Goal: Information Seeking & Learning: Learn about a topic

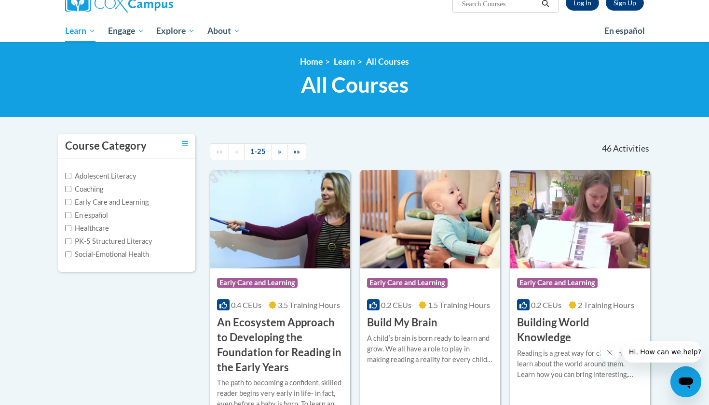
scroll to position [89, 0]
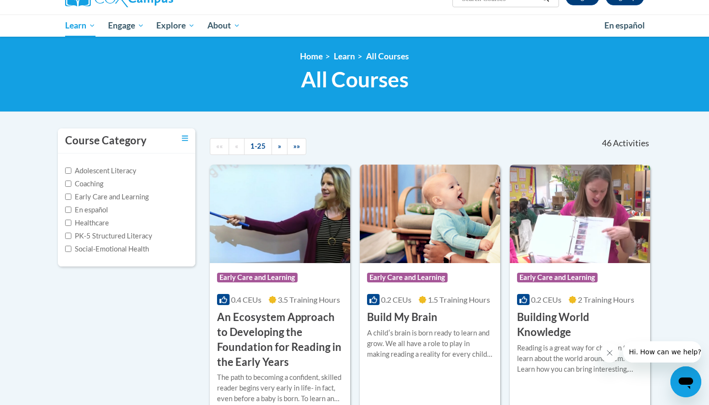
click at [400, 314] on h3 "Build My Brain" at bounding box center [402, 317] width 70 height 15
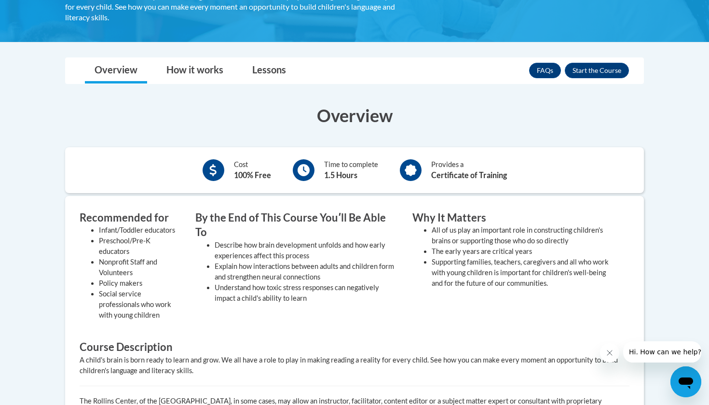
scroll to position [167, 0]
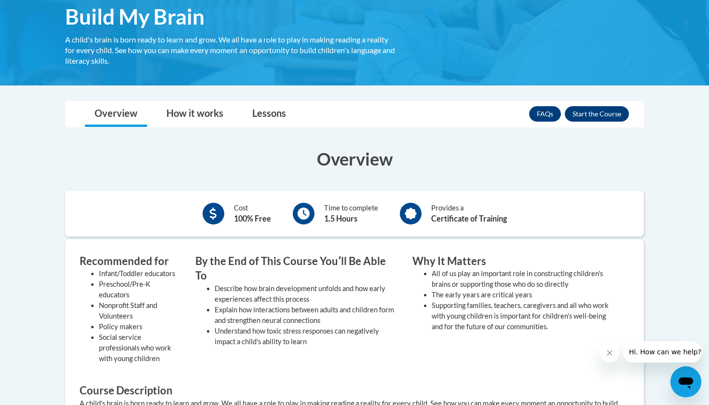
click at [578, 116] on button "Enroll" at bounding box center [597, 113] width 64 height 15
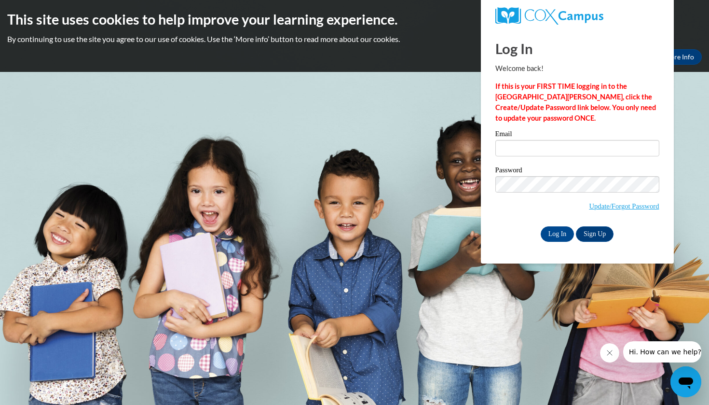
click at [570, 125] on div "Log In Welcome back! If this is your FIRST TIME logging in to the NEW Cox Campu…" at bounding box center [577, 135] width 164 height 213
click at [597, 204] on link "Update/Forgot Password" at bounding box center [624, 206] width 70 height 8
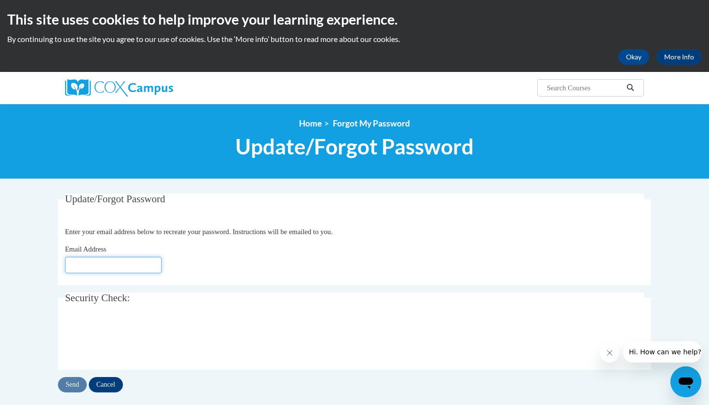
type input "[EMAIL_ADDRESS][PERSON_NAME][DOMAIN_NAME]"
click at [105, 386] on input "Cancel" at bounding box center [106, 384] width 34 height 15
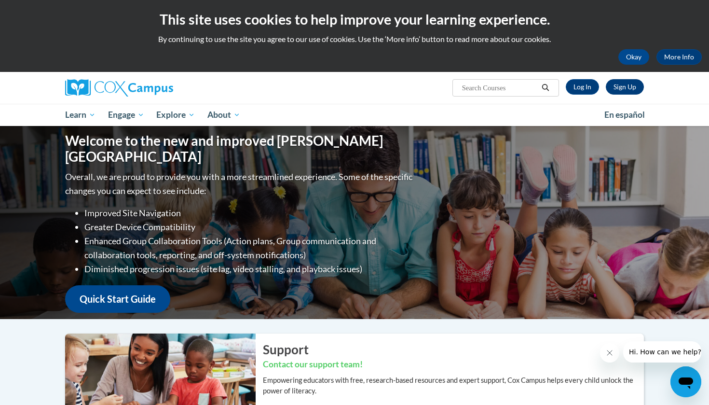
click at [623, 86] on link "Sign Up" at bounding box center [625, 86] width 38 height 15
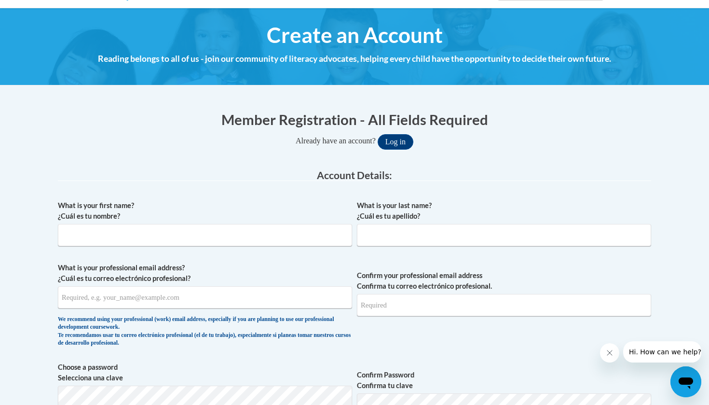
scroll to position [100, 0]
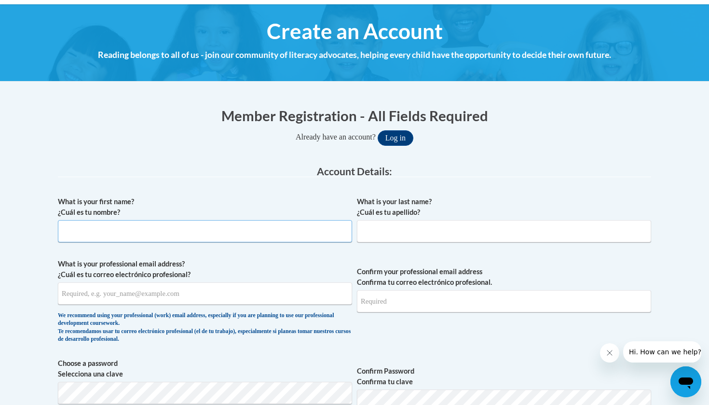
type input "a"
type input "Amory"
type input "Brown"
type input "amory.n.brown@gmail.com"
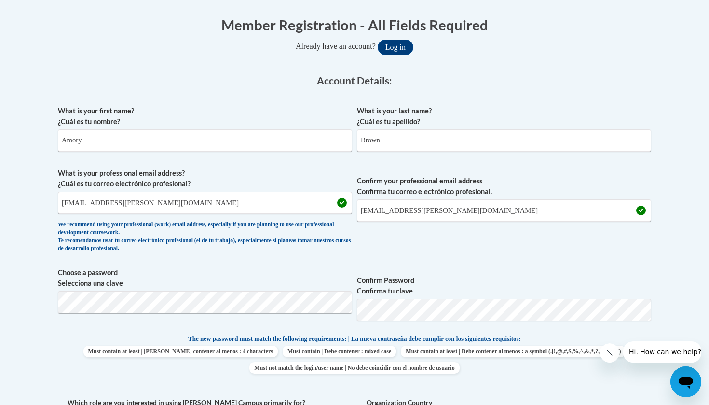
scroll to position [200, 0]
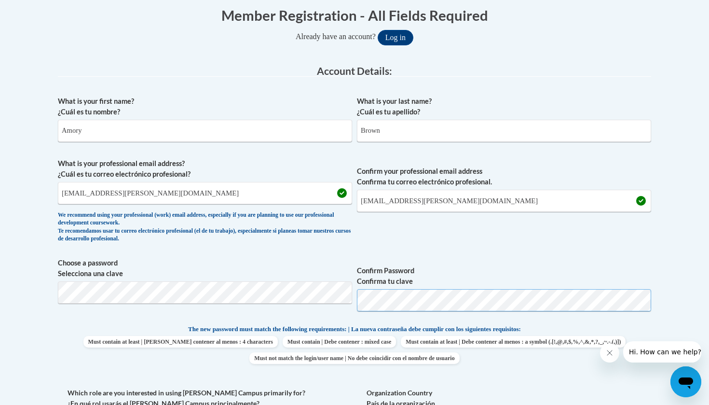
click at [399, 37] on button "Log in" at bounding box center [396, 37] width 36 height 15
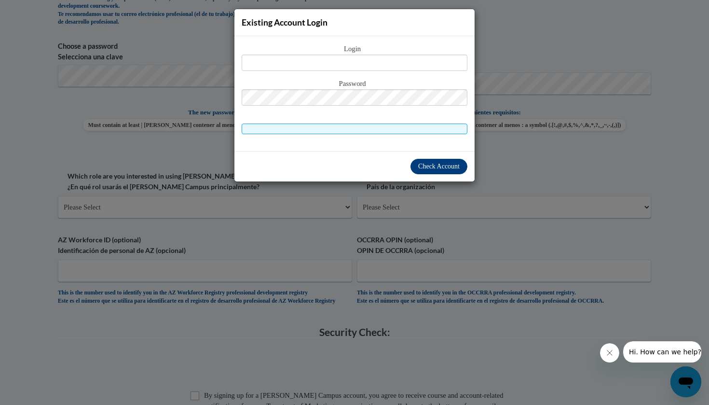
click at [437, 166] on span "Check Account" at bounding box center [438, 166] width 41 height 7
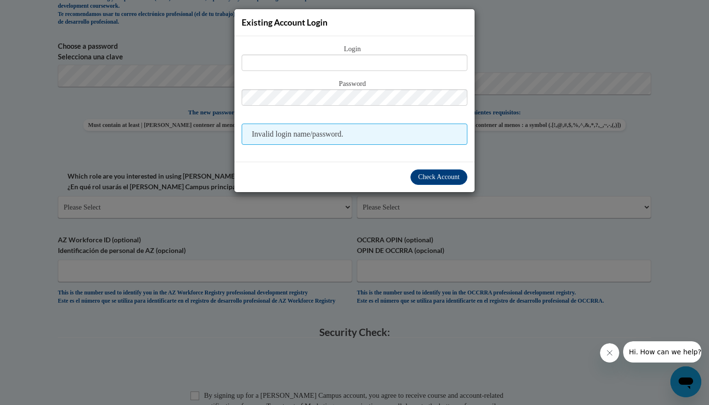
click at [242, 317] on div "Existing Account Login Login Password Invalid login name/password. Check Account" at bounding box center [354, 202] width 709 height 405
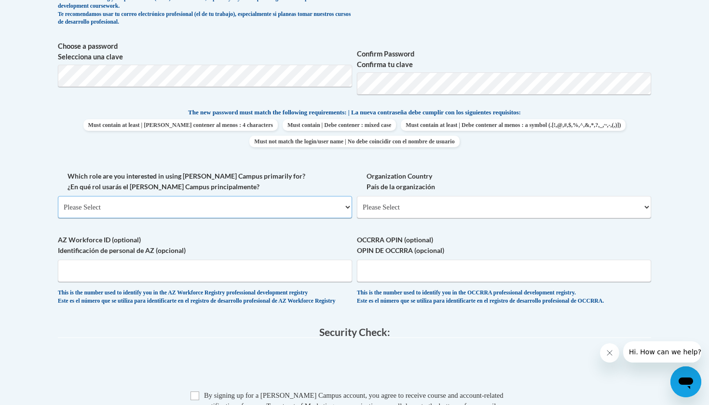
select select "5a18ea06-2b54-4451-96f2-d152daf9eac5"
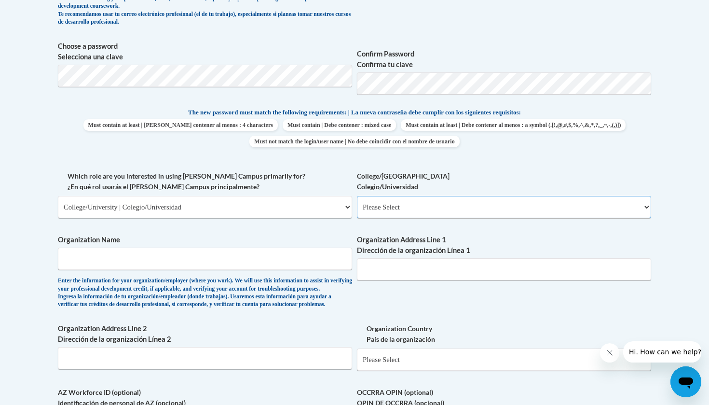
select select "99b32b07-cffc-426c-8bf6-0cd77760d84b"
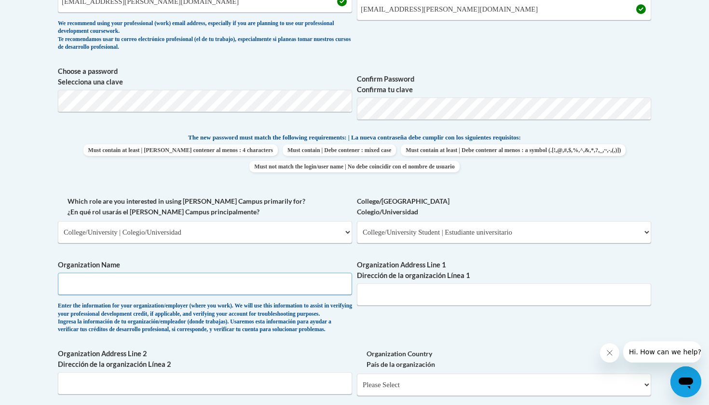
scroll to position [399, 0]
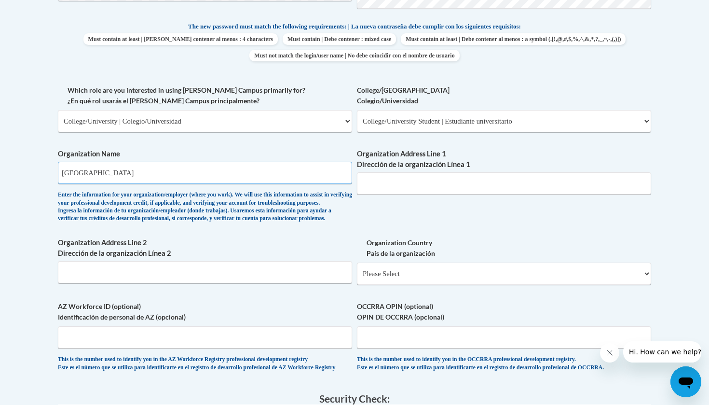
type input "Kennesaw State University"
click at [399, 218] on div "What is your first name? ¿Cuál es tu nombre? Amory What is your last name? ¿Cuá…" at bounding box center [354, 85] width 593 height 592
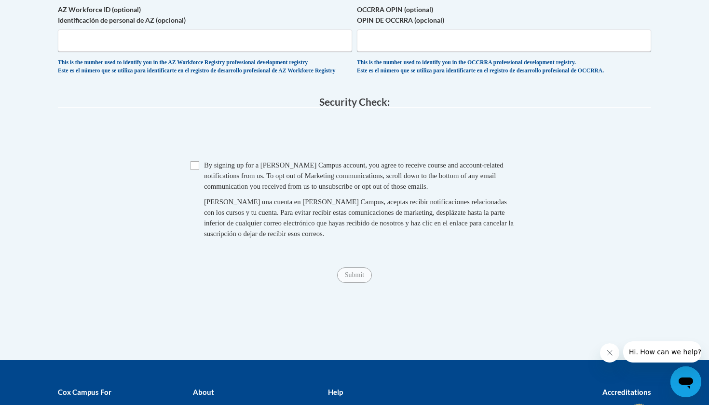
scroll to position [808, 0]
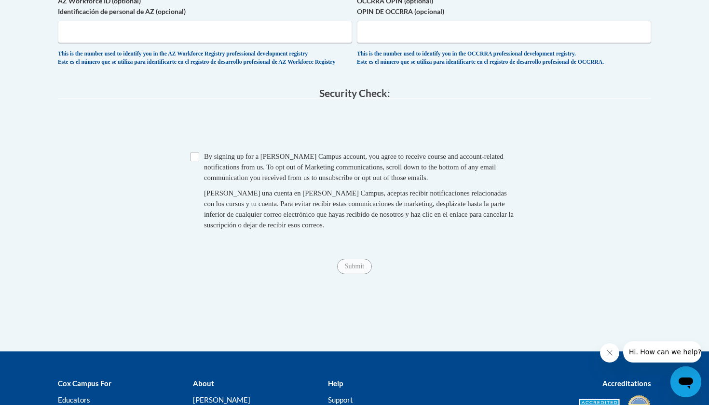
click at [198, 161] on input "Checkbox" at bounding box center [195, 156] width 9 height 9
checkbox input "true"
click at [363, 274] on input "Submit" at bounding box center [354, 266] width 35 height 15
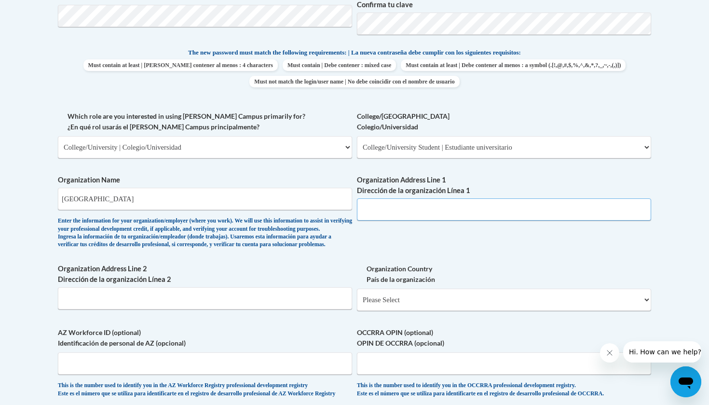
paste input "1000 Chastain Rd NW, Kennesaw, GA 30144"
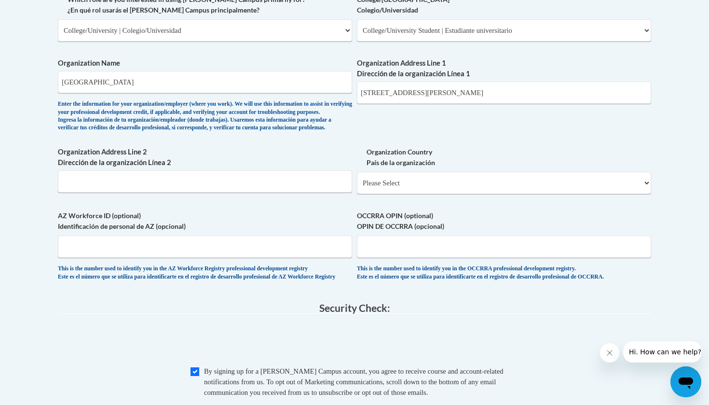
scroll to position [592, 0]
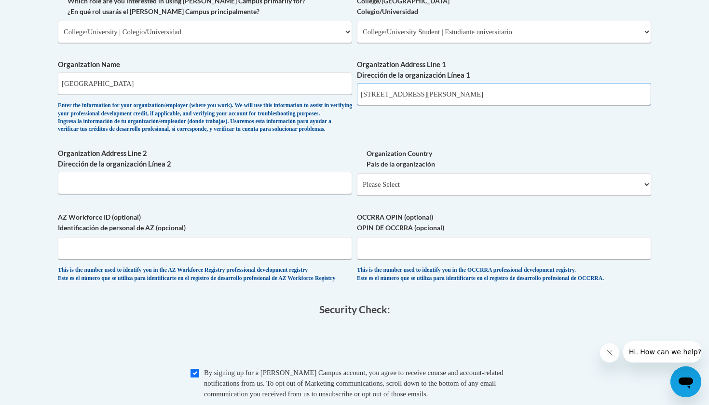
drag, startPoint x: 519, startPoint y: 88, endPoint x: 428, endPoint y: 88, distance: 90.7
click at [428, 88] on input "1000 Chastain Rd NW, Kennesaw, GA 30144" at bounding box center [504, 94] width 294 height 22
type input "1000 Chastain Rd NW"
click at [174, 192] on input "Organization Address Line 2 Dirección de la organización Línea 2" at bounding box center [205, 183] width 294 height 22
paste input ", Kennesaw, GA 30144"
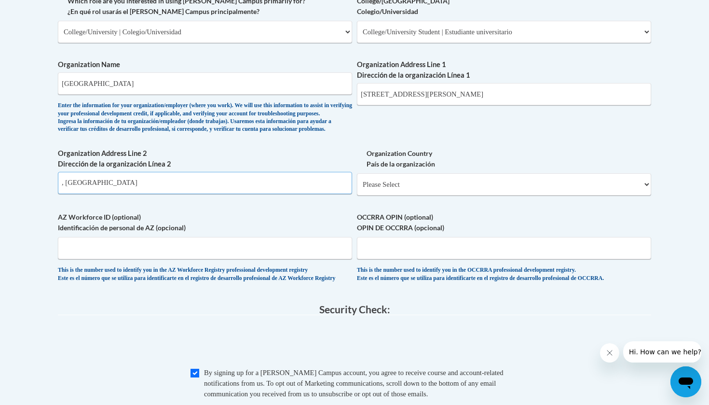
drag, startPoint x: 66, startPoint y: 189, endPoint x: 29, endPoint y: 192, distance: 36.8
click at [29, 192] on body "This site uses cookies to help improve your learning experience. By continuing …" at bounding box center [354, 73] width 709 height 1330
type input "Kennesaw, GA 30144"
click at [27, 202] on body "This site uses cookies to help improve your learning experience. By continuing …" at bounding box center [354, 73] width 709 height 1330
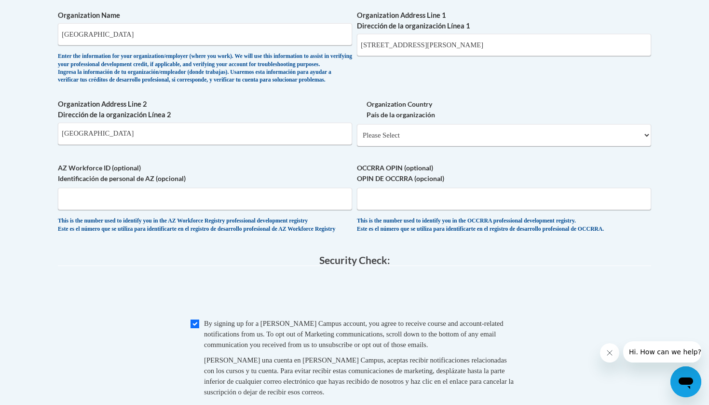
scroll to position [673, 0]
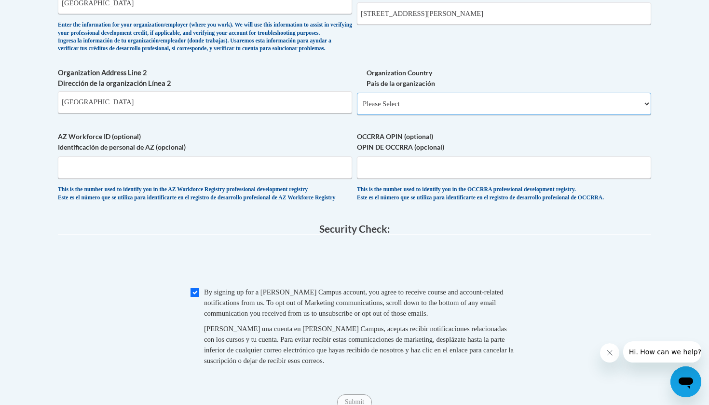
select select "ad49bcad-a171-4b2e-b99c-48b446064914"
select select
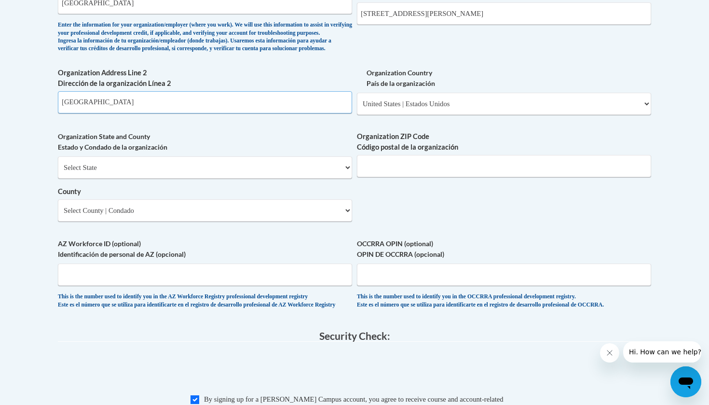
click at [183, 108] on input "Kennesaw, GA 30144" at bounding box center [205, 102] width 294 height 22
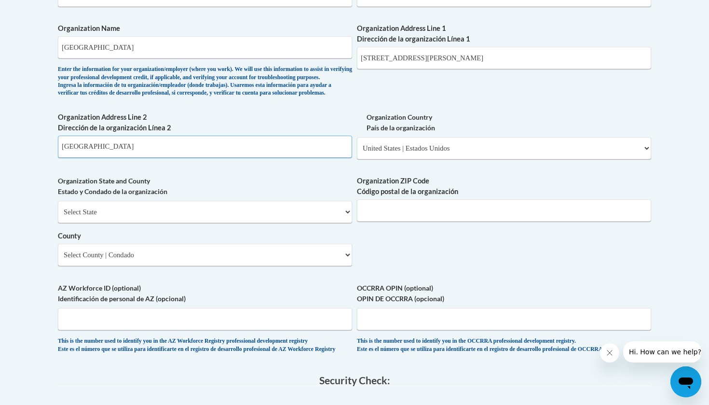
scroll to position [629, 0]
select select "Georgia"
type input "30144"
select select "Cobb"
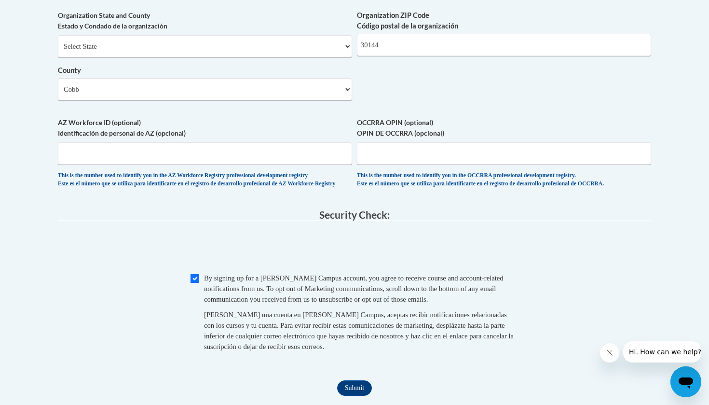
scroll to position [798, 0]
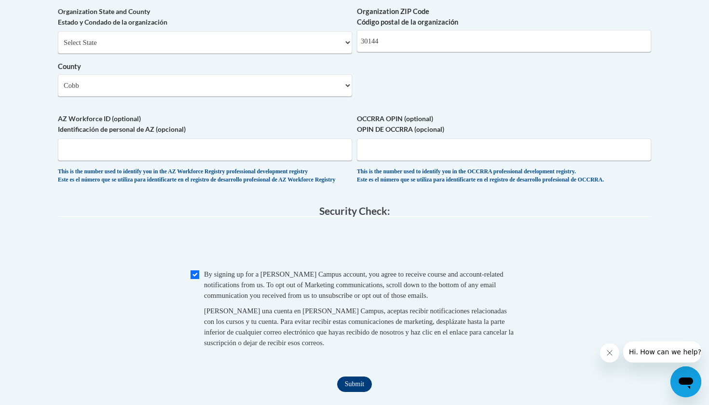
click at [342, 379] on input "Submit" at bounding box center [354, 383] width 35 height 15
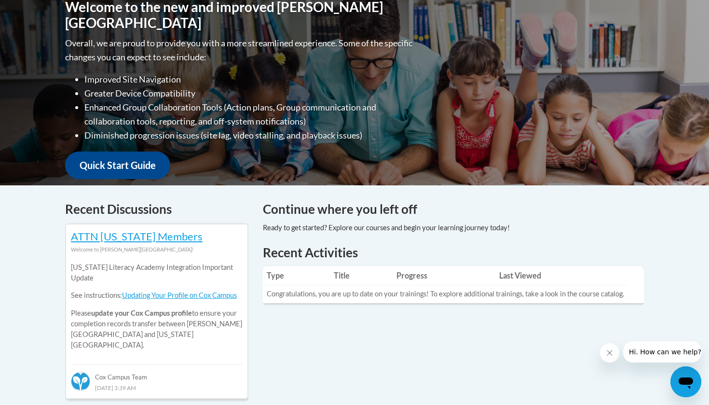
scroll to position [131, 0]
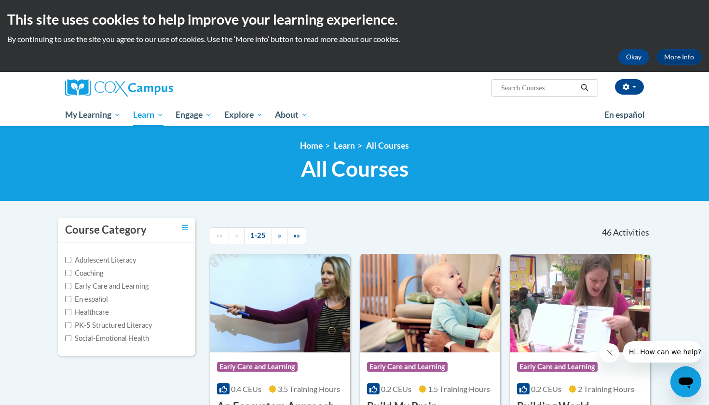
click at [405, 317] on img at bounding box center [430, 303] width 140 height 98
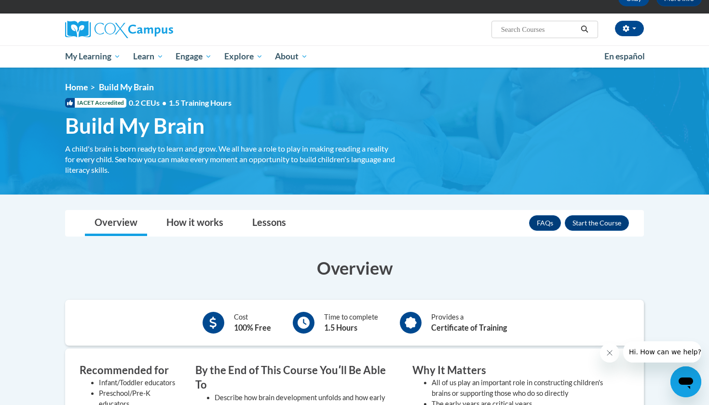
scroll to position [59, 0]
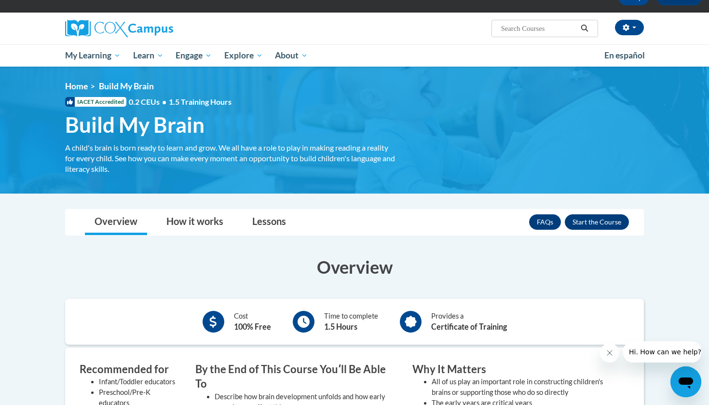
click at [584, 222] on button "Enroll" at bounding box center [597, 221] width 64 height 15
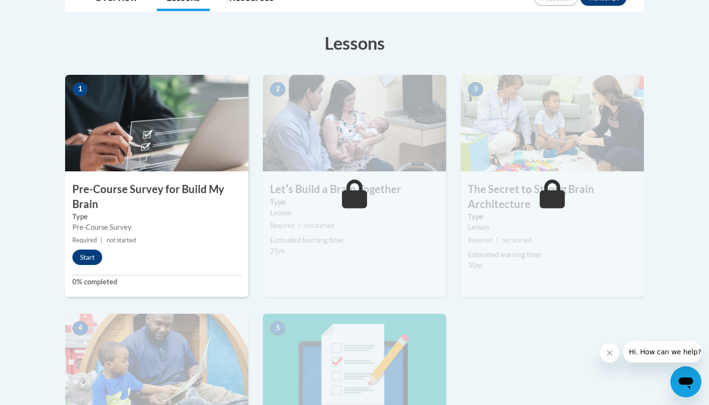
scroll to position [275, 0]
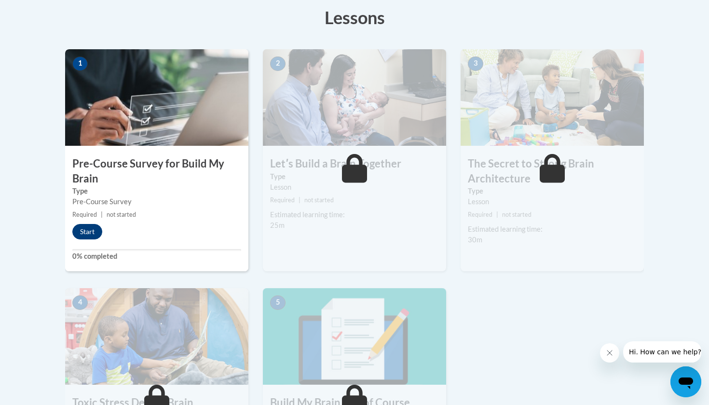
click at [84, 232] on button "Start" at bounding box center [87, 231] width 30 height 15
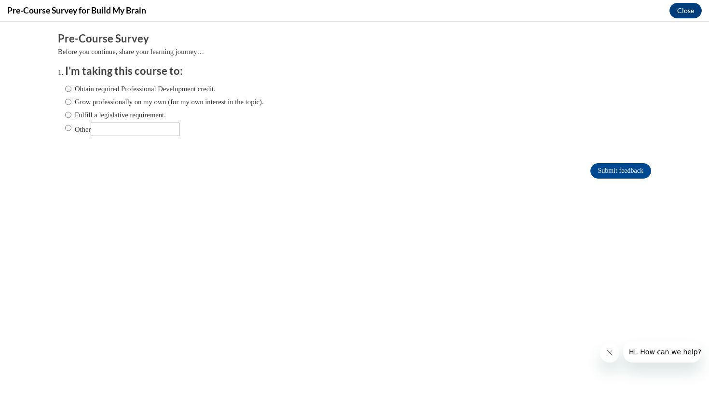
scroll to position [0, 0]
click at [69, 127] on input "Other" at bounding box center [68, 128] width 6 height 11
radio input "true"
click at [68, 87] on input "Obtain required Professional Development credit." at bounding box center [68, 88] width 6 height 11
radio input "true"
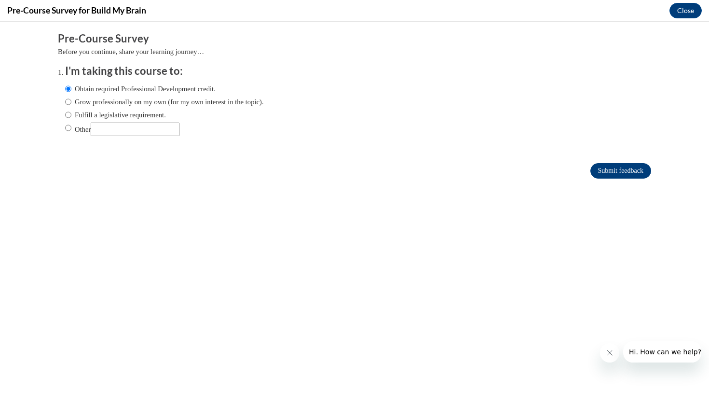
click at [605, 172] on input "Submit feedback" at bounding box center [621, 170] width 61 height 15
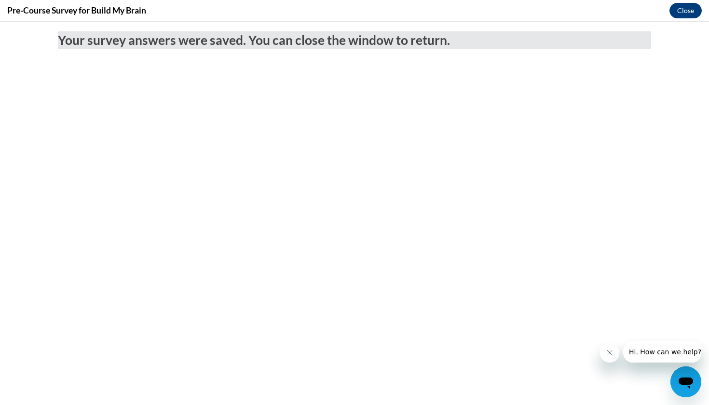
click at [680, 15] on button "Close" at bounding box center [686, 10] width 32 height 15
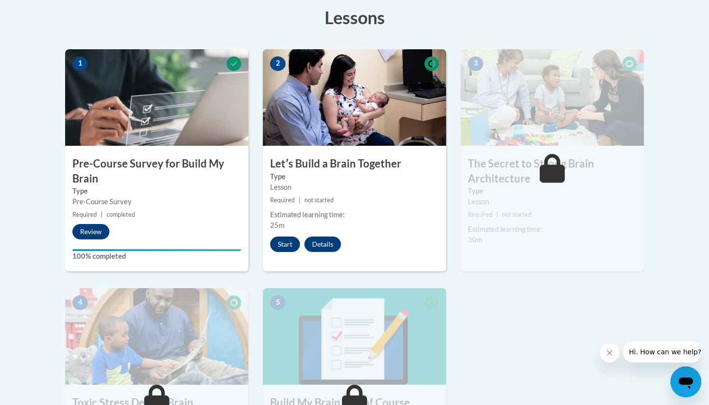
click at [293, 243] on button "Start" at bounding box center [285, 243] width 30 height 15
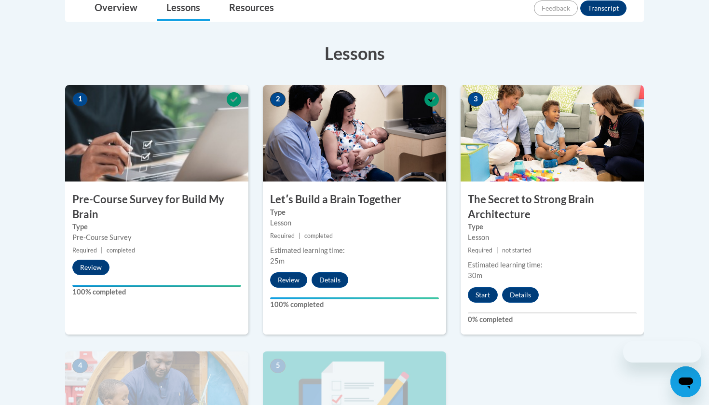
scroll to position [259, 0]
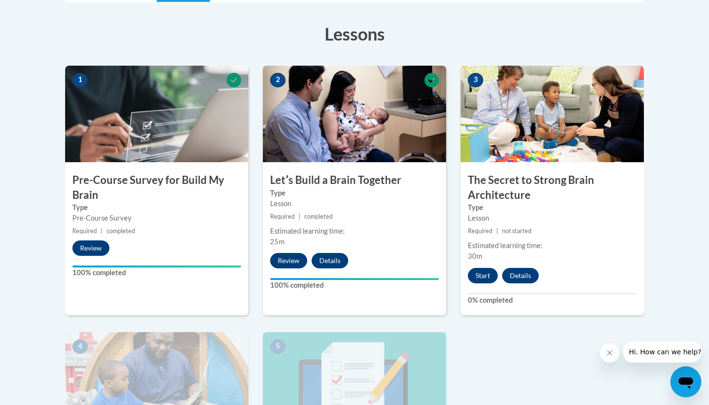
click at [490, 275] on button "Start" at bounding box center [483, 275] width 30 height 15
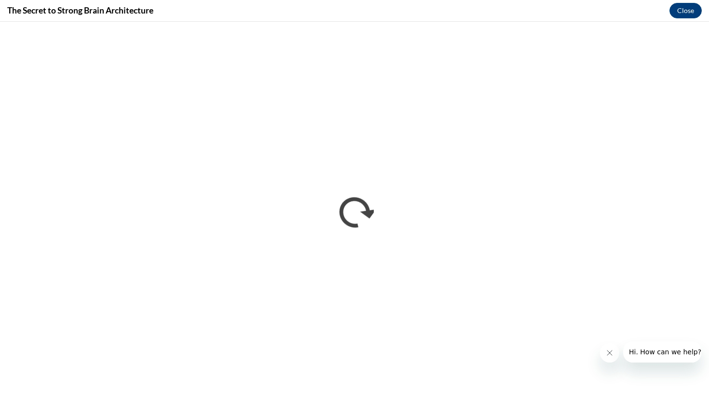
scroll to position [0, 0]
click at [680, 4] on button "Close" at bounding box center [686, 10] width 32 height 15
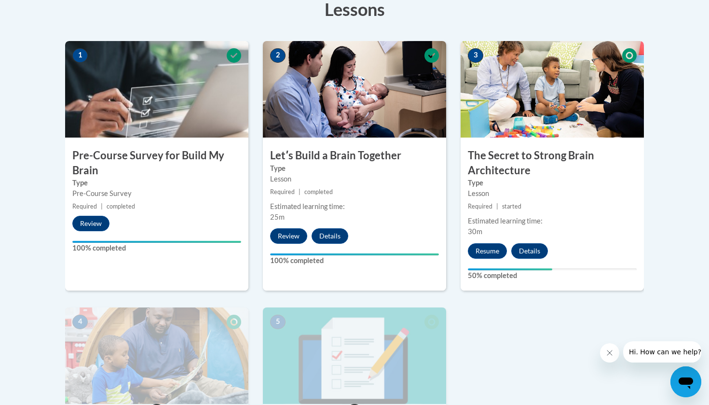
scroll to position [283, 0]
click at [490, 248] on button "Resume" at bounding box center [487, 250] width 39 height 15
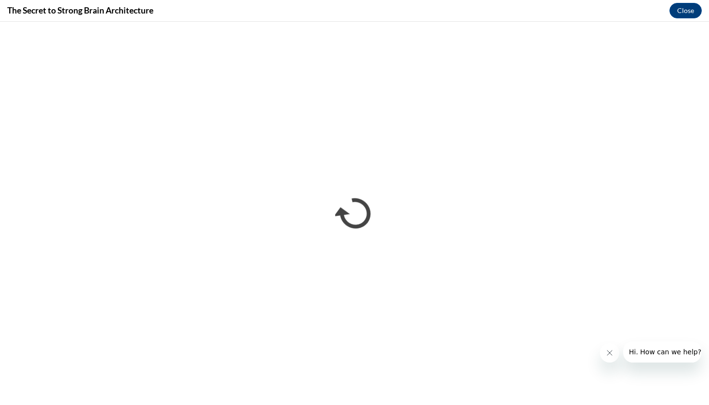
scroll to position [0, 0]
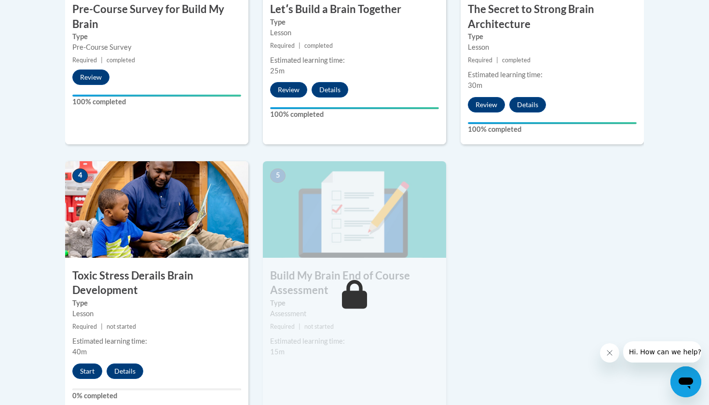
scroll to position [439, 0]
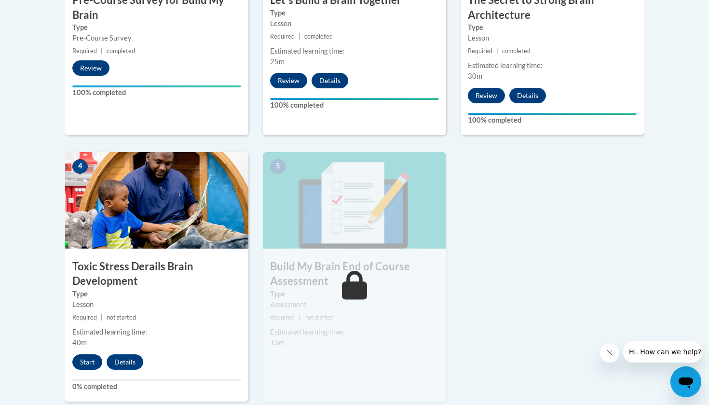
click at [83, 358] on button "Start" at bounding box center [87, 361] width 30 height 15
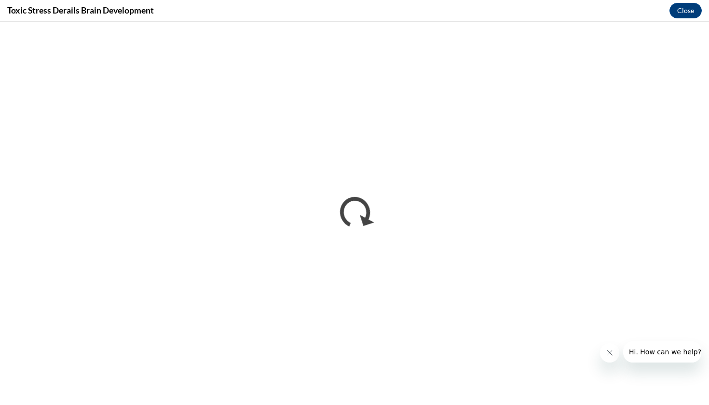
click at [185, 2] on div "Toxic Stress Derails Brain Development Close" at bounding box center [354, 11] width 709 height 22
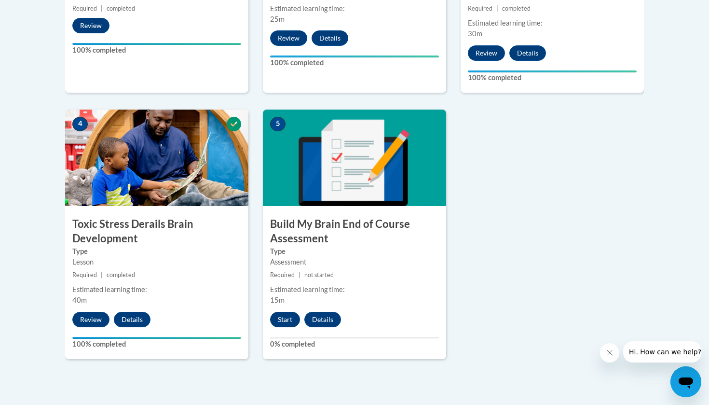
click at [281, 316] on button "Start" at bounding box center [285, 319] width 30 height 15
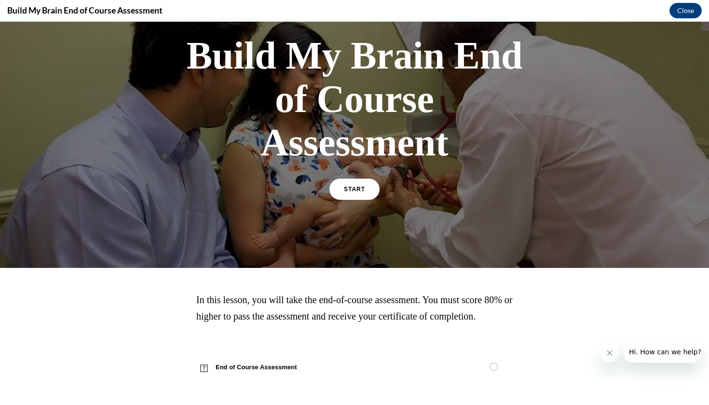
scroll to position [74, 0]
click at [354, 184] on div "START" at bounding box center [355, 193] width 50 height 29
click at [349, 186] on span "START" at bounding box center [355, 189] width 22 height 7
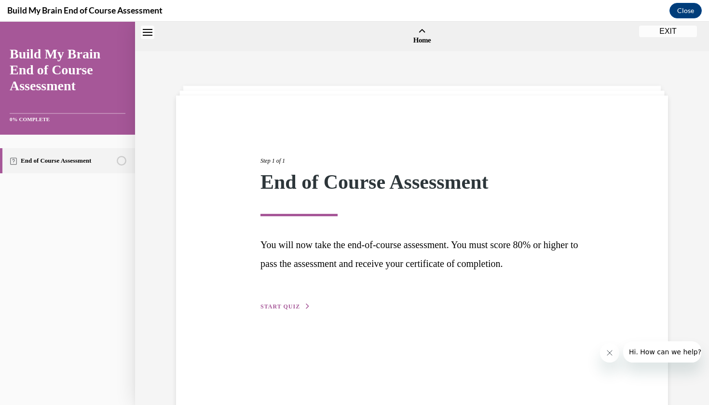
scroll to position [30, 0]
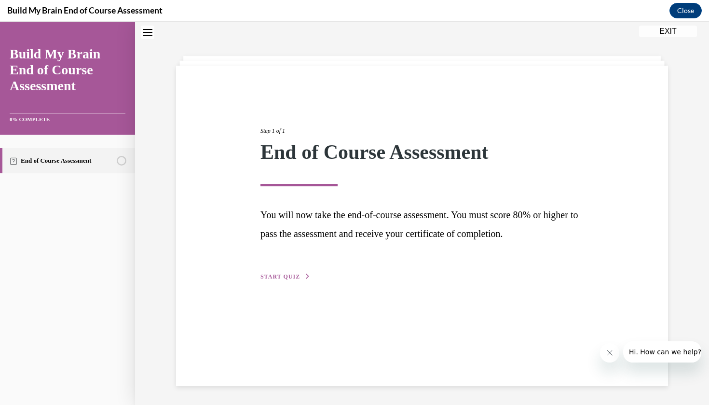
click at [280, 273] on span "START QUIZ" at bounding box center [281, 276] width 40 height 7
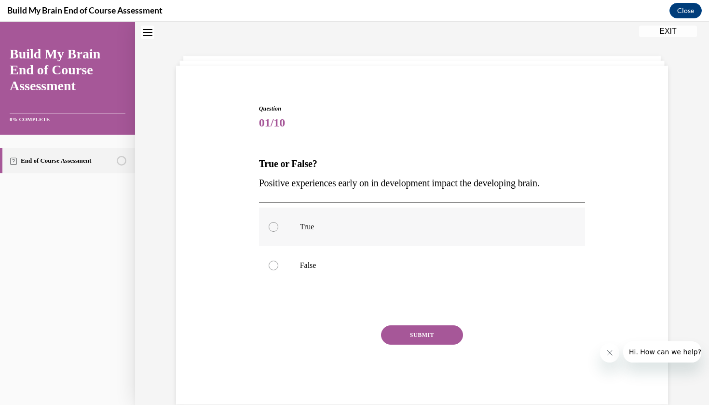
click at [311, 227] on p "True" at bounding box center [430, 227] width 261 height 10
click at [278, 227] on input "True" at bounding box center [274, 227] width 10 height 10
radio input "true"
click at [403, 339] on button "SUBMIT" at bounding box center [422, 334] width 82 height 19
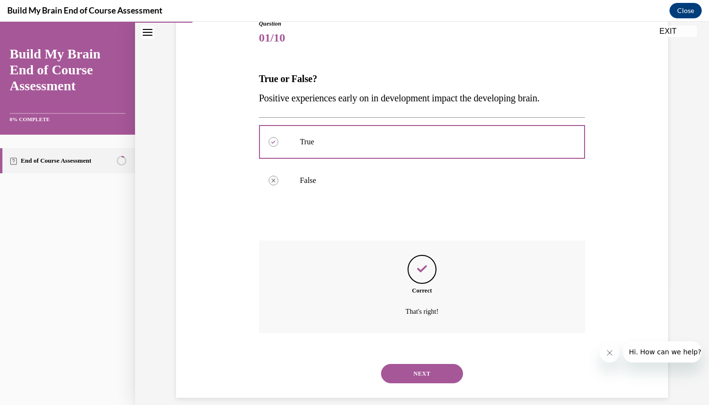
click at [402, 364] on button "NEXT" at bounding box center [422, 373] width 82 height 19
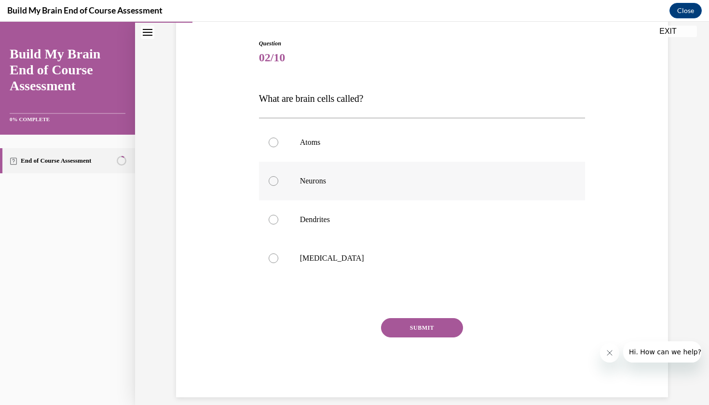
click at [346, 175] on label "Neurons" at bounding box center [422, 181] width 327 height 39
click at [278, 176] on input "Neurons" at bounding box center [274, 181] width 10 height 10
radio input "true"
click at [360, 205] on label "Dendrites" at bounding box center [422, 219] width 327 height 39
click at [278, 215] on input "Dendrites" at bounding box center [274, 220] width 10 height 10
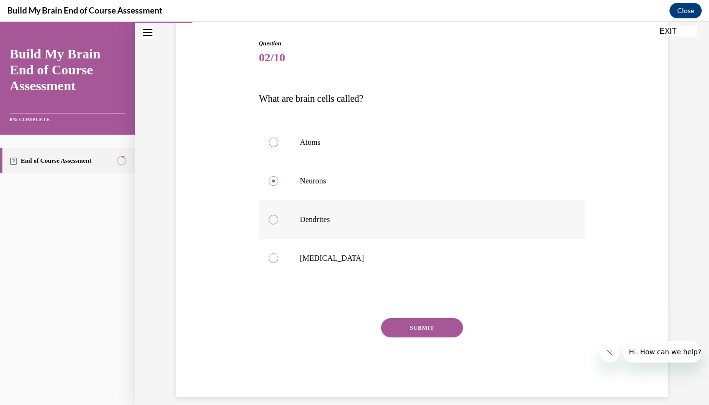
radio input "true"
click at [366, 167] on label "Neurons" at bounding box center [422, 181] width 327 height 39
click at [278, 176] on input "Neurons" at bounding box center [274, 181] width 10 height 10
radio input "true"
click at [412, 318] on button "SUBMIT" at bounding box center [422, 327] width 82 height 19
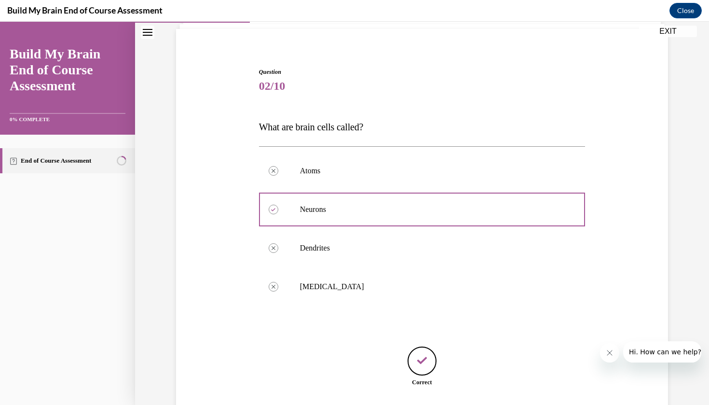
scroll to position [125, 0]
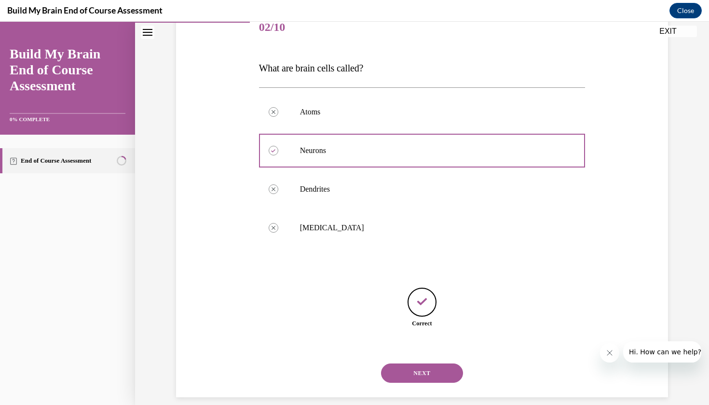
click at [415, 363] on button "NEXT" at bounding box center [422, 372] width 82 height 19
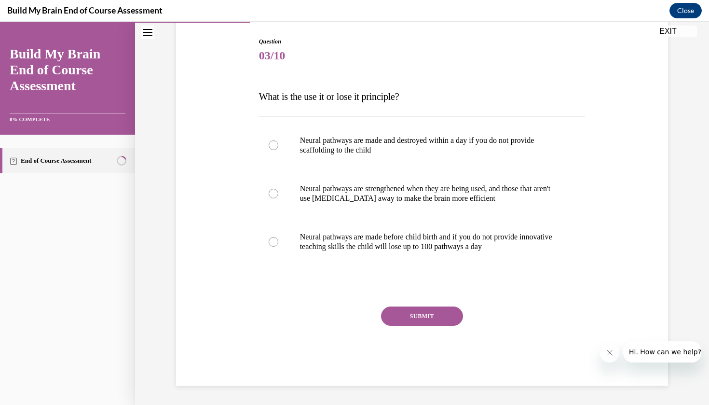
scroll to position [85, 0]
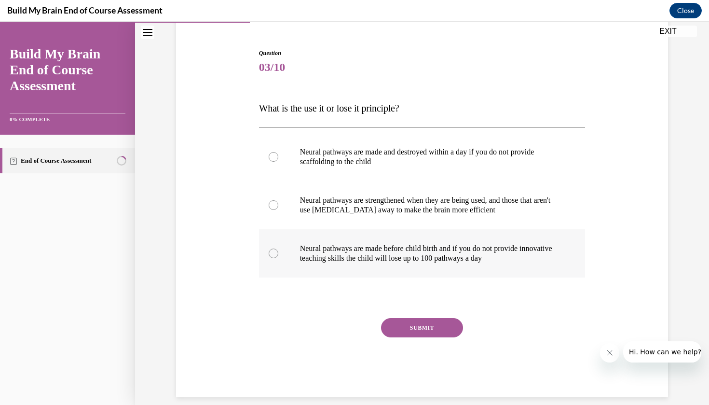
click at [449, 248] on p "Neural pathways are made before child birth and if you do not provide innovativ…" at bounding box center [430, 253] width 261 height 19
click at [278, 248] on input "Neural pathways are made before child birth and if you do not provide innovativ…" at bounding box center [274, 253] width 10 height 10
radio input "true"
click at [420, 332] on button "SUBMIT" at bounding box center [422, 327] width 82 height 19
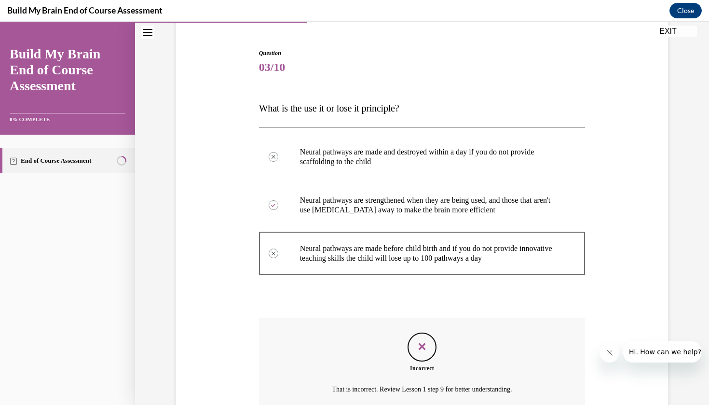
scroll to position [163, 0]
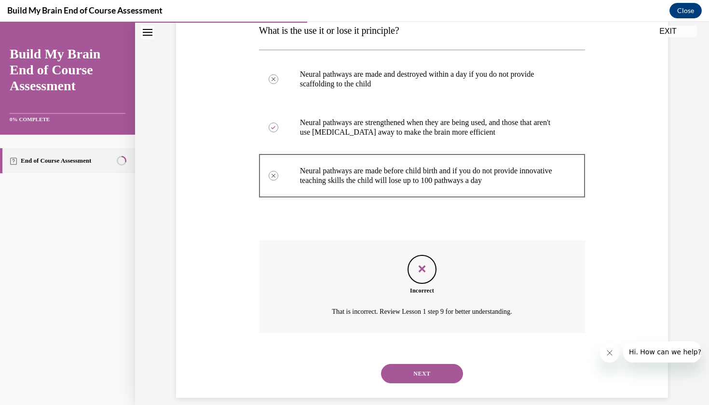
click at [418, 364] on button "NEXT" at bounding box center [422, 373] width 82 height 19
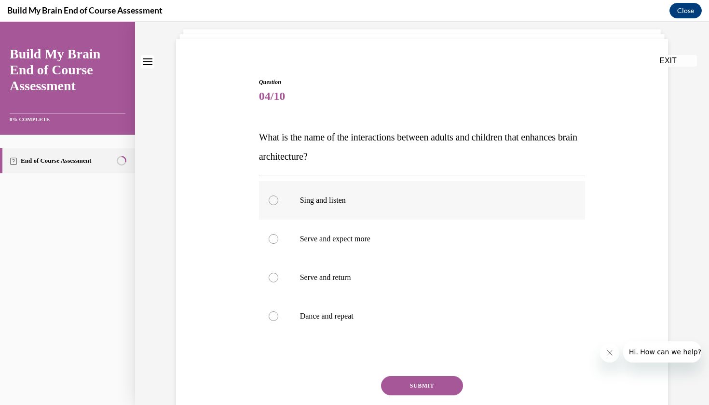
scroll to position [63, 0]
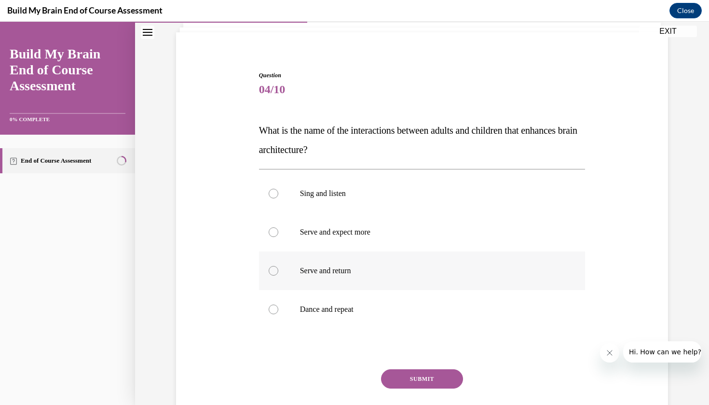
click at [392, 271] on p "Serve and return" at bounding box center [430, 271] width 261 height 10
click at [278, 271] on input "Serve and return" at bounding box center [274, 271] width 10 height 10
radio input "true"
click at [401, 374] on button "SUBMIT" at bounding box center [422, 378] width 82 height 19
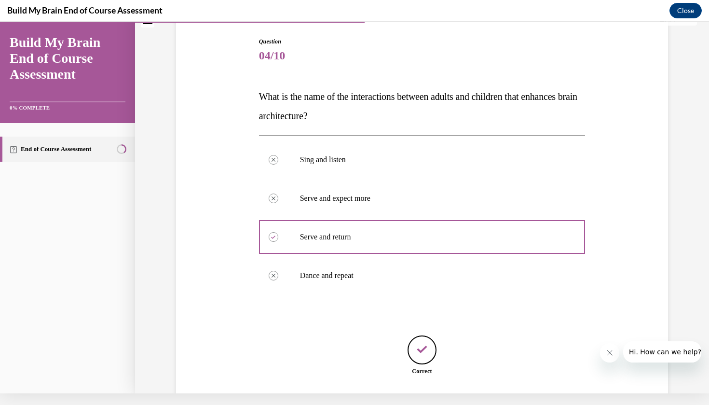
scroll to position [145, 0]
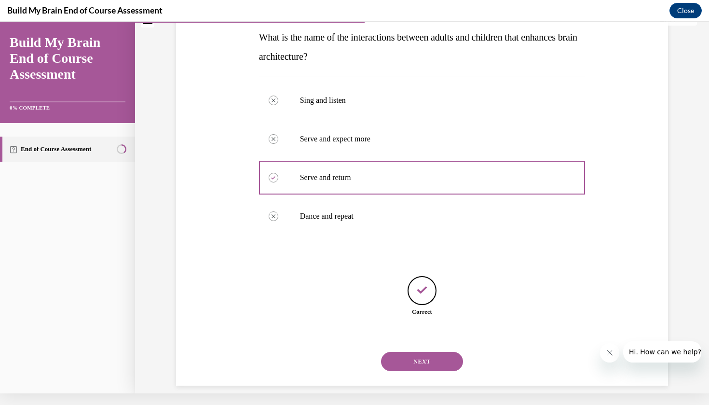
click at [426, 352] on button "NEXT" at bounding box center [422, 361] width 82 height 19
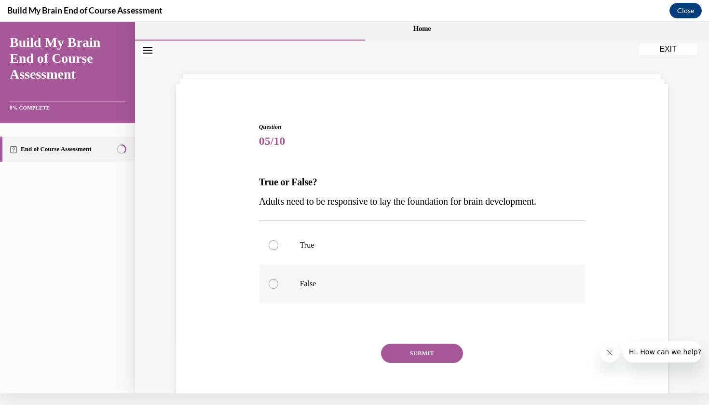
scroll to position [0, 0]
click at [399, 240] on label "True" at bounding box center [422, 245] width 327 height 39
click at [278, 240] on input "True" at bounding box center [274, 245] width 10 height 10
radio input "true"
click at [411, 351] on button "SUBMIT" at bounding box center [422, 353] width 82 height 19
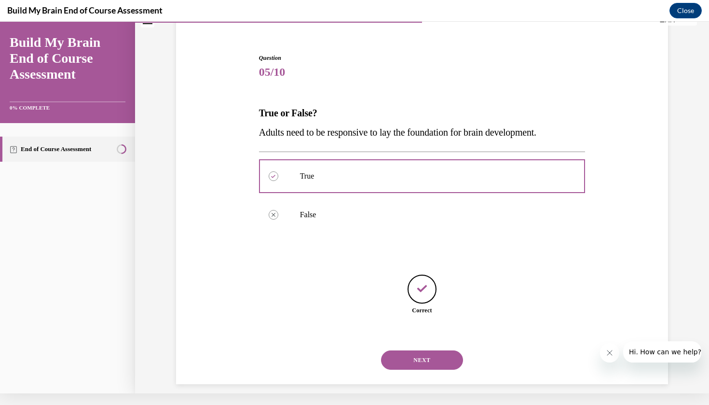
scroll to position [68, 0]
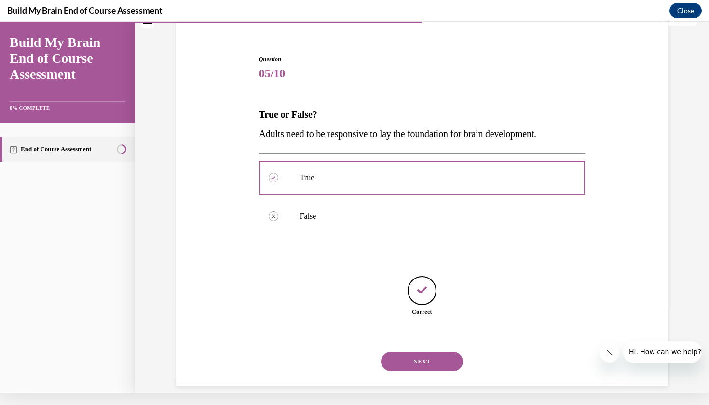
click at [412, 354] on button "NEXT" at bounding box center [422, 361] width 82 height 19
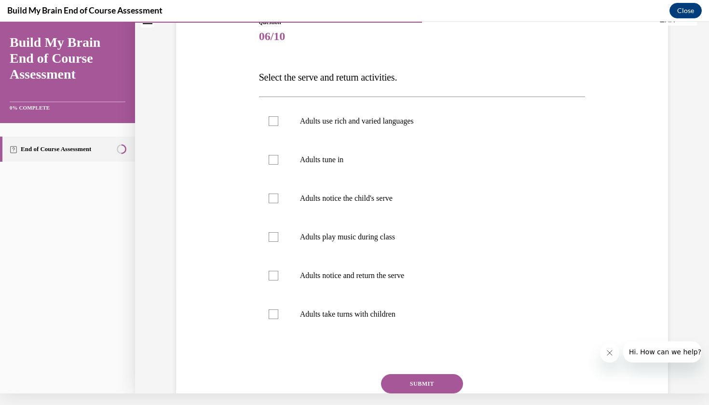
scroll to position [105, 0]
click at [412, 192] on label "Adults notice the child's serve" at bounding box center [422, 198] width 327 height 39
click at [278, 193] on input "Adults notice the child's serve" at bounding box center [274, 198] width 10 height 10
checkbox input "true"
click at [381, 316] on p "Adults take turns with children" at bounding box center [430, 314] width 261 height 10
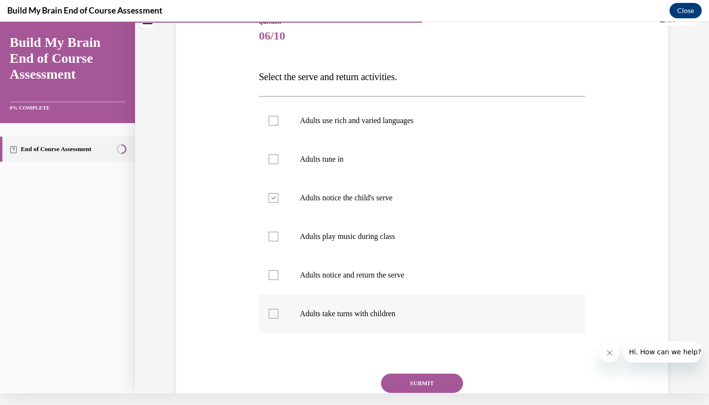
click at [278, 316] on input "Adults take turns with children" at bounding box center [274, 314] width 10 height 10
checkbox input "true"
click at [382, 288] on label "Adults notice and return the serve" at bounding box center [422, 275] width 327 height 39
click at [278, 280] on input "Adults notice and return the serve" at bounding box center [274, 275] width 10 height 10
checkbox input "true"
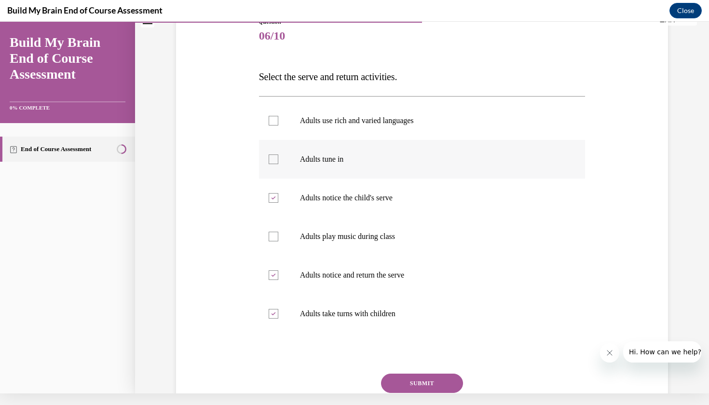
click at [402, 176] on label "Adults tune in" at bounding box center [422, 159] width 327 height 39
click at [278, 164] on input "Adults tune in" at bounding box center [274, 159] width 10 height 10
checkbox input "true"
click at [408, 126] on label "Adults use rich and varied languages" at bounding box center [422, 120] width 327 height 39
click at [278, 125] on input "Adults use rich and varied languages" at bounding box center [274, 121] width 10 height 10
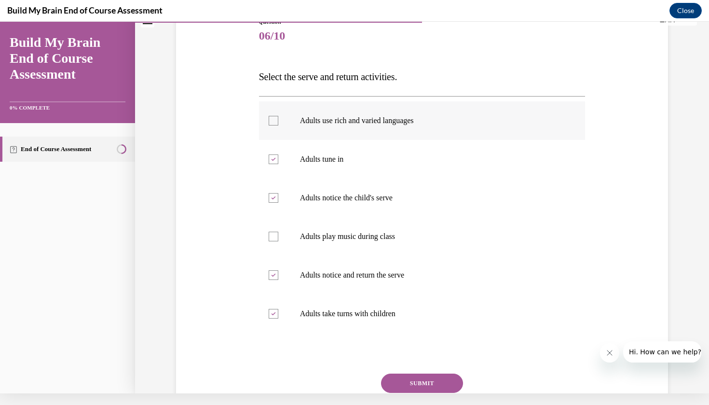
checkbox input "true"
click at [414, 378] on button "SUBMIT" at bounding box center [422, 382] width 82 height 19
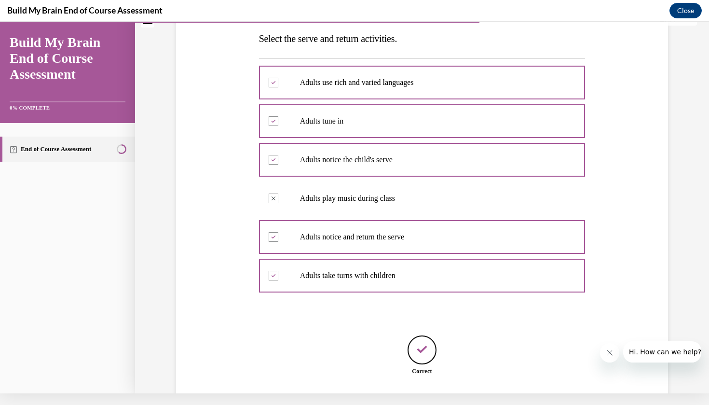
scroll to position [203, 0]
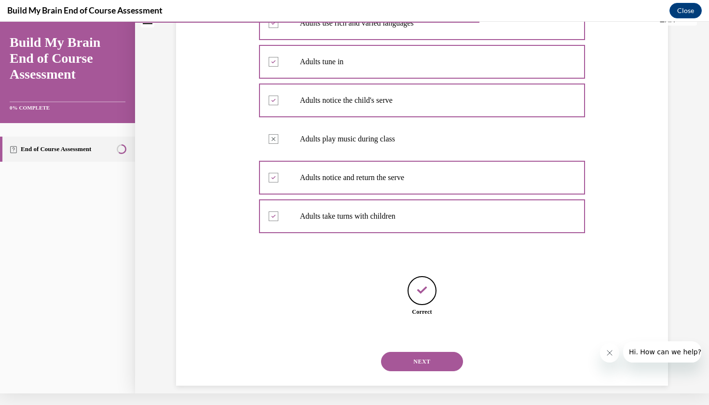
click at [419, 352] on button "NEXT" at bounding box center [422, 361] width 82 height 19
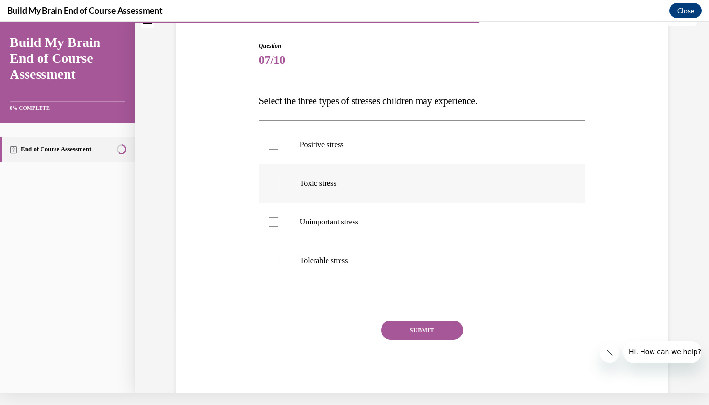
click at [442, 181] on p "Toxic stress" at bounding box center [430, 184] width 261 height 10
click at [278, 181] on input "Toxic stress" at bounding box center [274, 184] width 10 height 10
checkbox input "true"
click at [442, 150] on label "Positive stress" at bounding box center [422, 144] width 327 height 39
click at [278, 150] on input "Positive stress" at bounding box center [274, 145] width 10 height 10
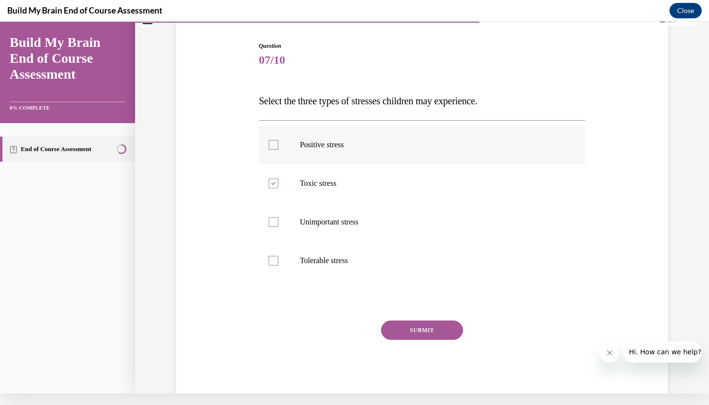
checkbox input "true"
click at [430, 262] on p "Tolerable stress" at bounding box center [430, 261] width 261 height 10
click at [278, 262] on input "Tolerable stress" at bounding box center [274, 261] width 10 height 10
checkbox input "true"
click at [433, 325] on button "SUBMIT" at bounding box center [422, 329] width 82 height 19
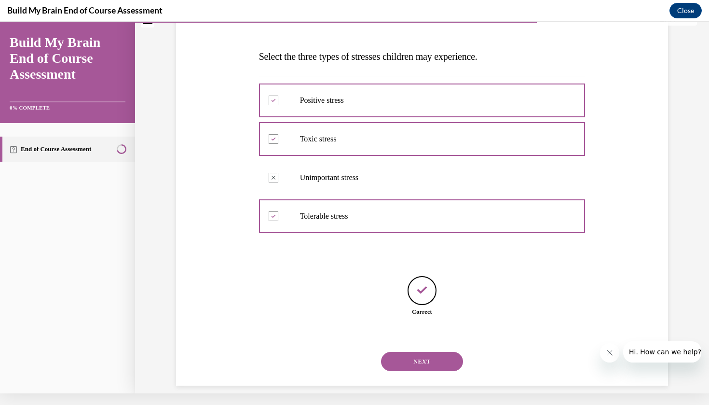
click at [429, 352] on button "NEXT" at bounding box center [422, 361] width 82 height 19
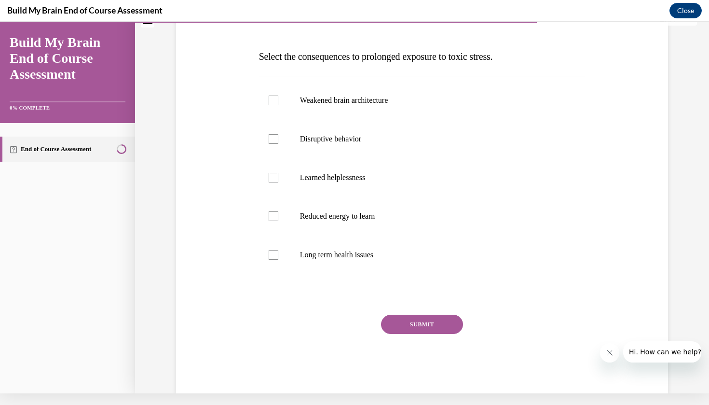
scroll to position [0, 0]
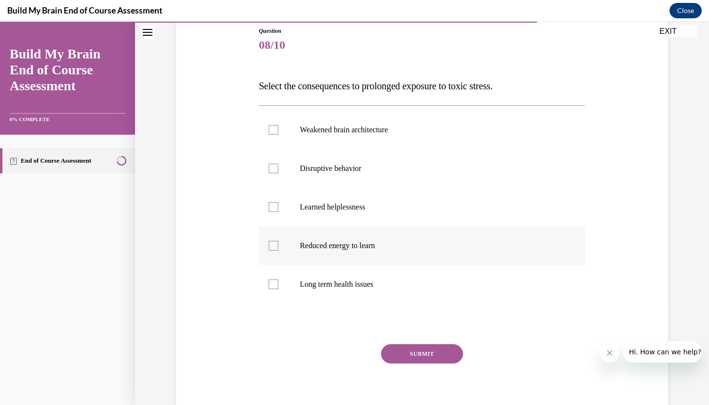
drag, startPoint x: 389, startPoint y: 248, endPoint x: 389, endPoint y: 262, distance: 15.0
click at [389, 248] on p "Reduced energy to learn" at bounding box center [430, 246] width 261 height 10
click at [278, 248] on input "Reduced energy to learn" at bounding box center [274, 246] width 10 height 10
checkbox input "true"
click at [388, 289] on label "Long term health issues" at bounding box center [422, 284] width 327 height 39
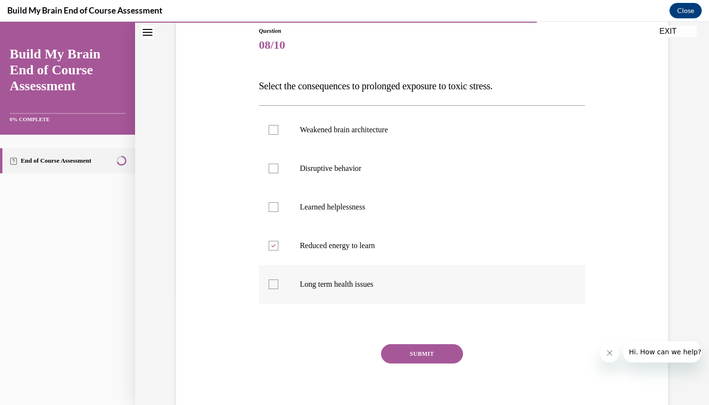
click at [278, 289] on input "Long term health issues" at bounding box center [274, 284] width 10 height 10
checkbox input "true"
click at [401, 164] on p "Disruptive behavior" at bounding box center [430, 169] width 261 height 10
click at [278, 164] on input "Disruptive behavior" at bounding box center [274, 169] width 10 height 10
checkbox input "true"
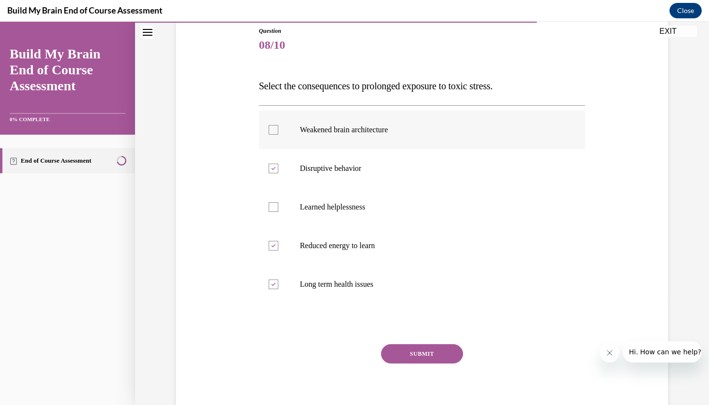
click at [411, 136] on label "Weakened brain architecture" at bounding box center [422, 129] width 327 height 39
click at [278, 135] on input "Weakened brain architecture" at bounding box center [274, 130] width 10 height 10
checkbox input "true"
click at [409, 220] on label "Learned helplessness" at bounding box center [422, 207] width 327 height 39
click at [278, 212] on input "Learned helplessness" at bounding box center [274, 207] width 10 height 10
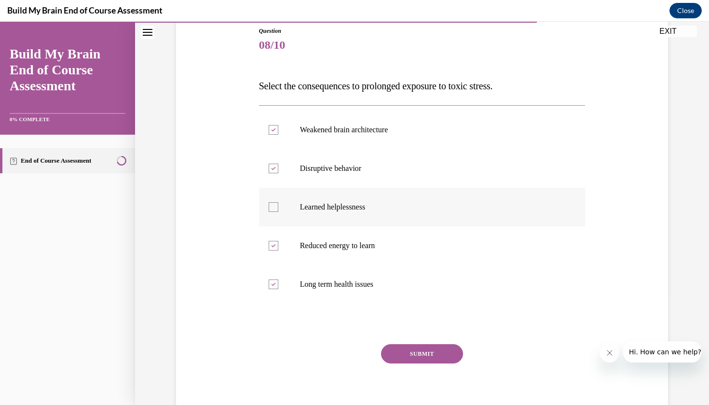
checkbox input "true"
click at [402, 354] on button "SUBMIT" at bounding box center [422, 353] width 82 height 19
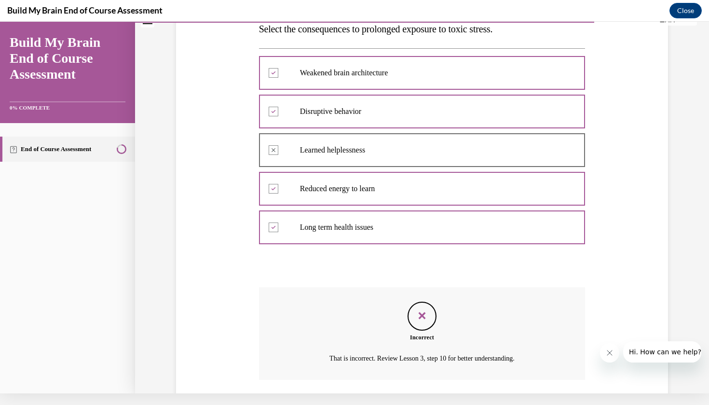
scroll to position [211, 0]
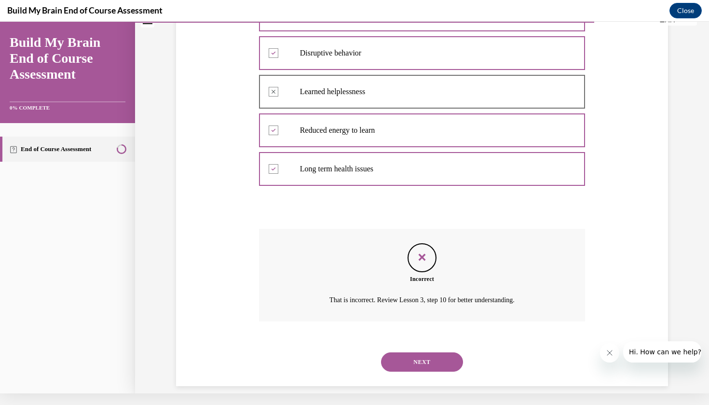
click at [411, 353] on button "NEXT" at bounding box center [422, 361] width 82 height 19
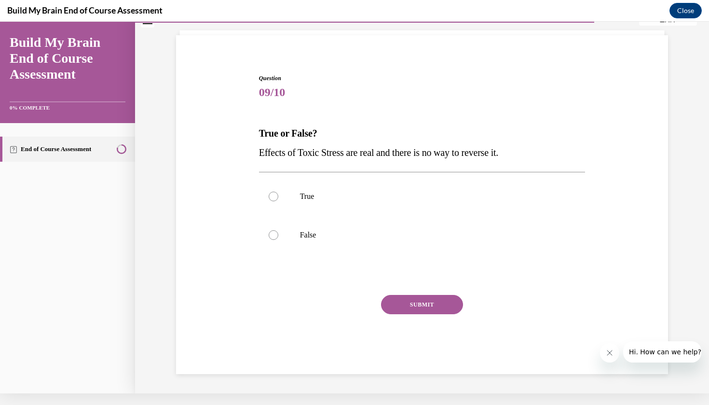
scroll to position [0, 0]
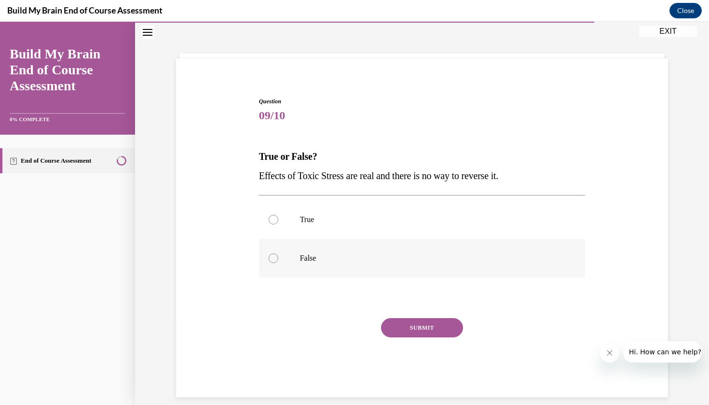
click at [400, 260] on p "False" at bounding box center [430, 258] width 261 height 10
click at [278, 260] on input "False" at bounding box center [274, 258] width 10 height 10
radio input "true"
click at [395, 263] on label "False" at bounding box center [422, 258] width 327 height 39
click at [278, 263] on input "False" at bounding box center [274, 258] width 10 height 10
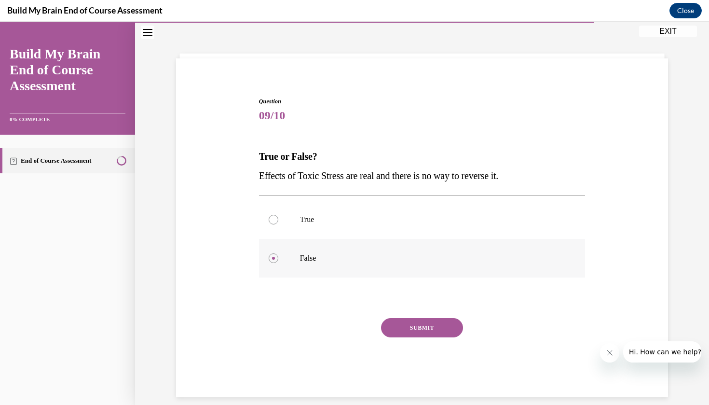
click at [283, 260] on label "False" at bounding box center [422, 258] width 327 height 39
click at [278, 260] on input "False" at bounding box center [274, 258] width 10 height 10
click at [267, 249] on label "False" at bounding box center [422, 258] width 327 height 39
click at [269, 253] on input "False" at bounding box center [274, 258] width 10 height 10
click at [272, 252] on label "False" at bounding box center [422, 258] width 327 height 39
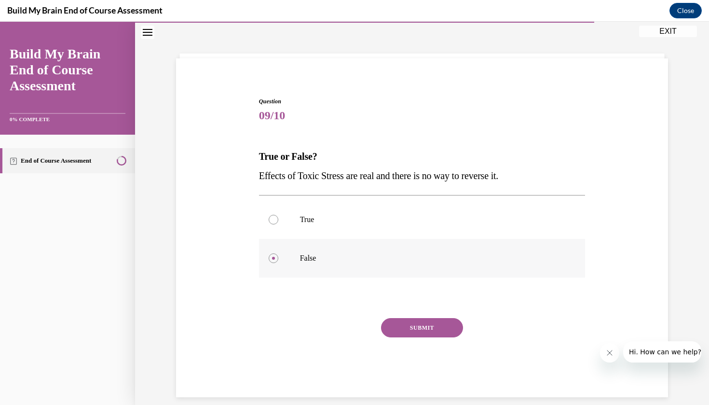
click at [272, 253] on input "False" at bounding box center [274, 258] width 10 height 10
click at [272, 252] on label "False" at bounding box center [422, 258] width 327 height 39
click at [272, 253] on input "False" at bounding box center [274, 258] width 10 height 10
click at [281, 213] on label "True" at bounding box center [422, 219] width 327 height 39
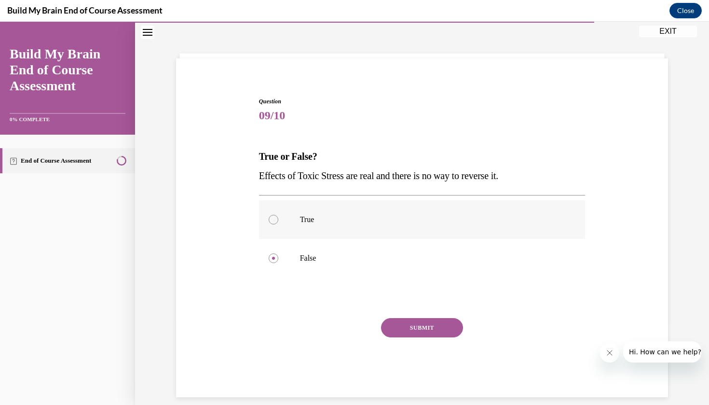
click at [278, 215] on input "True" at bounding box center [274, 220] width 10 height 10
radio input "true"
click at [426, 329] on button "SUBMIT" at bounding box center [422, 327] width 82 height 19
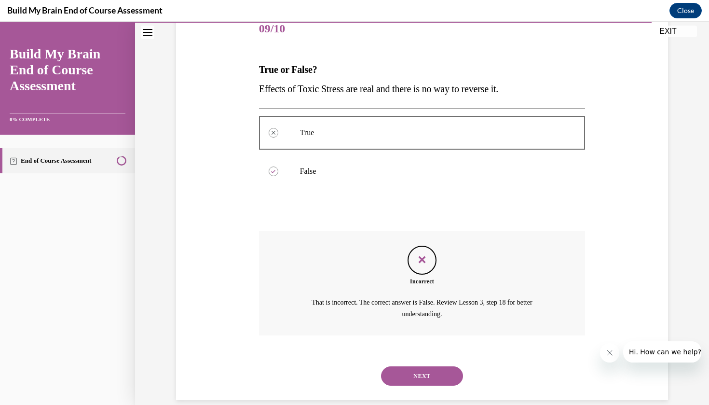
scroll to position [126, 0]
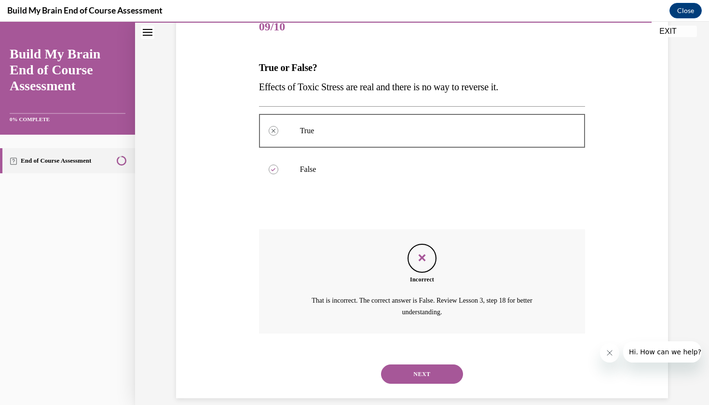
click at [424, 364] on button "NEXT" at bounding box center [422, 373] width 82 height 19
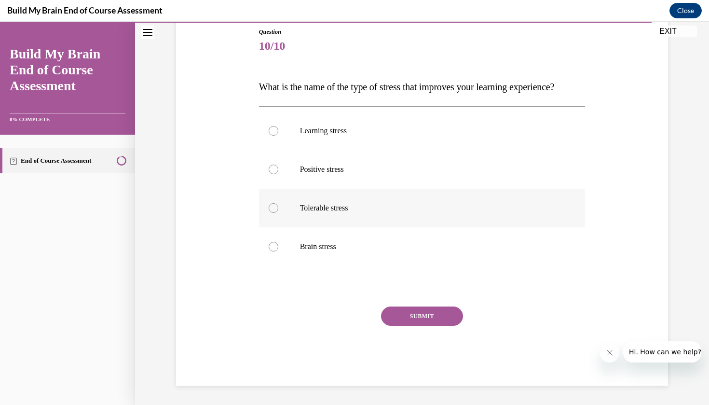
click at [379, 227] on label "Tolerable stress" at bounding box center [422, 208] width 327 height 39
click at [278, 213] on input "Tolerable stress" at bounding box center [274, 208] width 10 height 10
radio input "true"
click at [399, 326] on button "SUBMIT" at bounding box center [422, 315] width 82 height 19
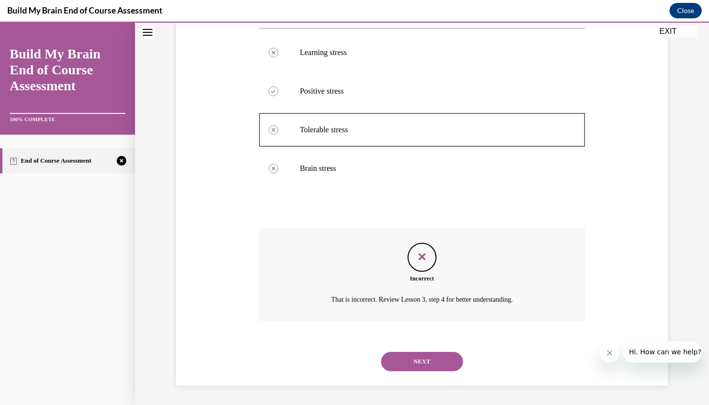
scroll to position [192, 0]
click at [409, 354] on button "NEXT" at bounding box center [422, 361] width 82 height 19
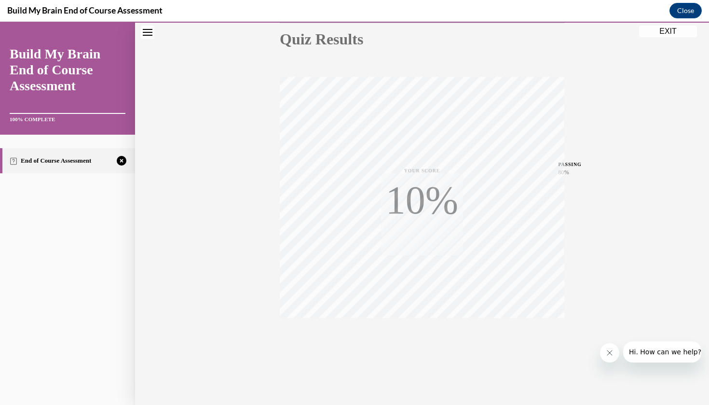
scroll to position [111, 0]
click at [417, 349] on icon "button" at bounding box center [422, 346] width 34 height 11
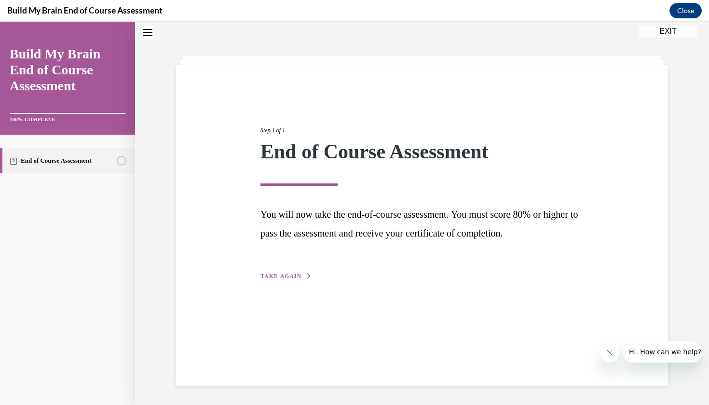
click at [297, 278] on span "TAKE AGAIN" at bounding box center [281, 276] width 41 height 7
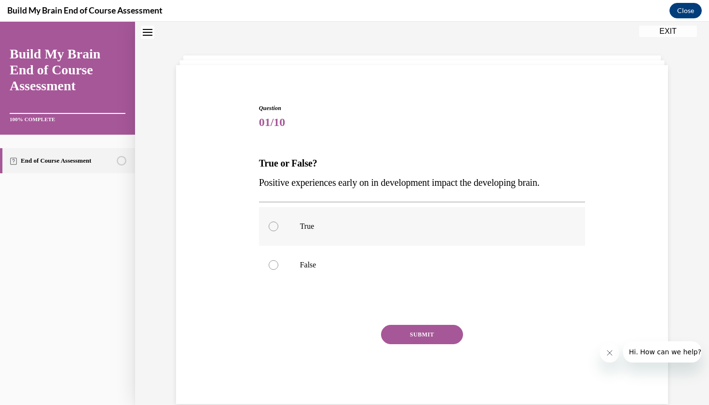
click at [317, 228] on p "True" at bounding box center [430, 226] width 261 height 10
click at [278, 228] on input "True" at bounding box center [274, 226] width 10 height 10
radio input "true"
click at [425, 341] on button "SUBMIT" at bounding box center [422, 334] width 82 height 19
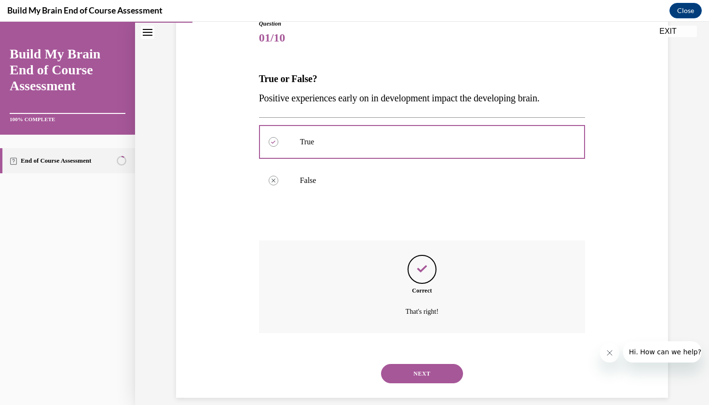
click at [418, 364] on button "NEXT" at bounding box center [422, 373] width 82 height 19
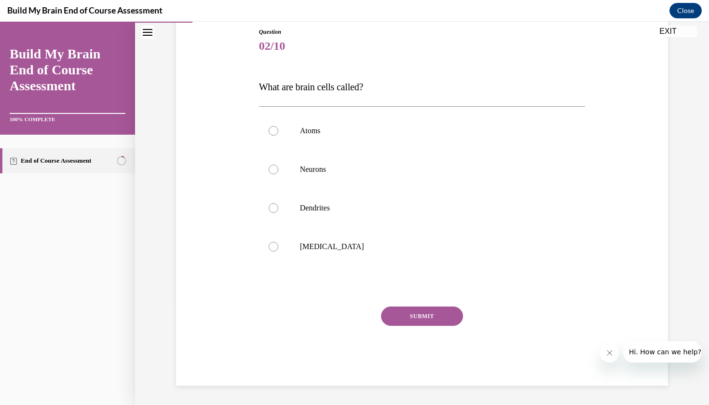
scroll to position [95, 0]
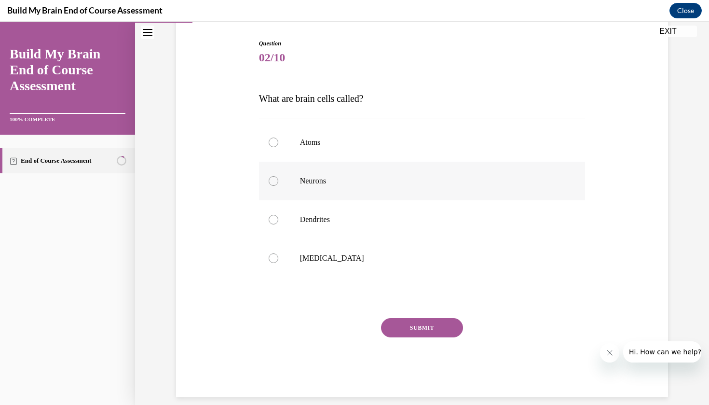
click at [375, 166] on label "Neurons" at bounding box center [422, 181] width 327 height 39
click at [278, 176] on input "Neurons" at bounding box center [274, 181] width 10 height 10
radio input "true"
click at [405, 309] on div "Question 02/10 What are brain cells called? Atoms Neurons Dendrites Grey matter…" at bounding box center [422, 218] width 327 height 358
click at [409, 304] on div "Question 02/10 What are brain cells called? Atoms Neurons Dendrites Grey matter…" at bounding box center [422, 218] width 327 height 358
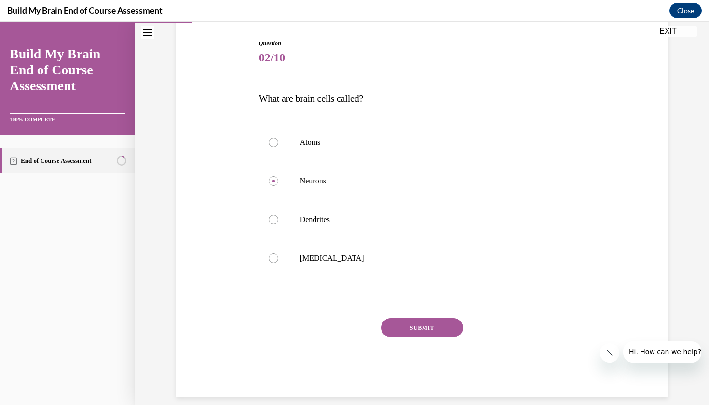
click at [413, 308] on div "Question 02/10 What are brain cells called? Atoms Neurons Dendrites Grey matter…" at bounding box center [422, 218] width 327 height 358
click at [416, 325] on button "SUBMIT" at bounding box center [422, 327] width 82 height 19
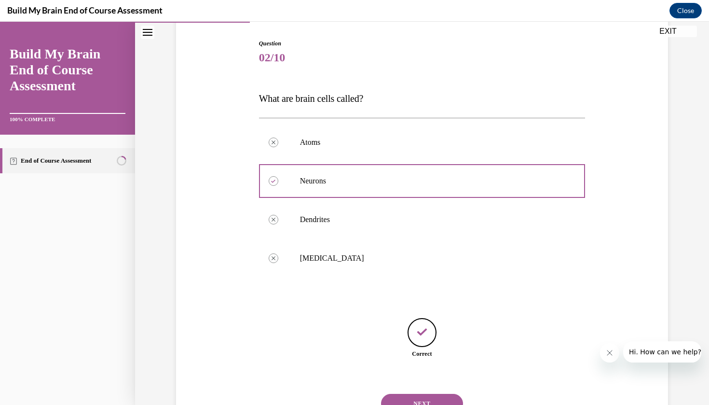
scroll to position [125, 0]
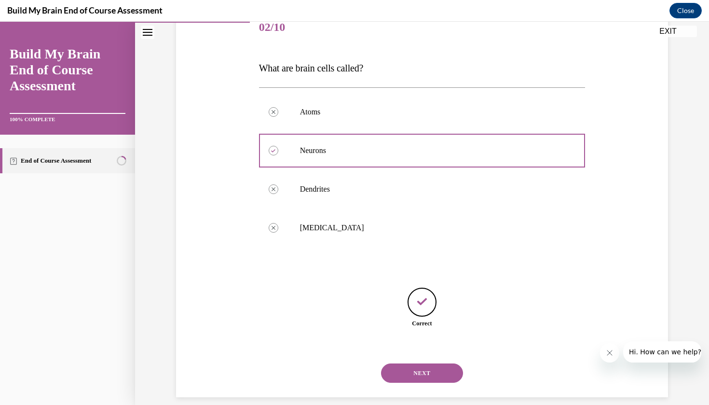
click at [408, 364] on button "NEXT" at bounding box center [422, 372] width 82 height 19
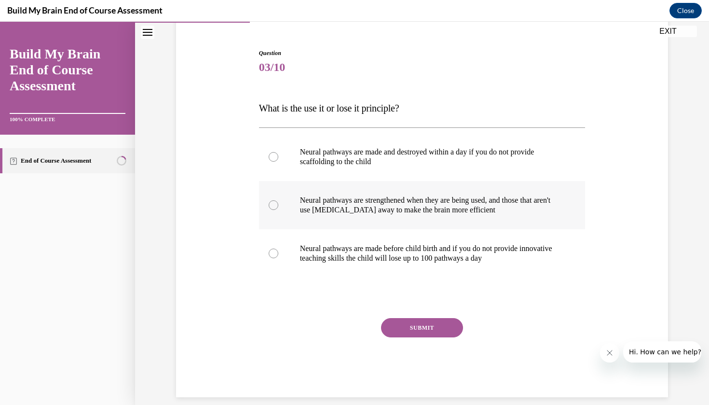
click at [447, 204] on p "Neural pathways are strengthened when they are being used, and those that aren'…" at bounding box center [430, 204] width 261 height 19
click at [278, 204] on input "Neural pathways are strengthened when they are being used, and those that aren'…" at bounding box center [274, 205] width 10 height 10
radio input "true"
click at [419, 328] on button "SUBMIT" at bounding box center [422, 327] width 82 height 19
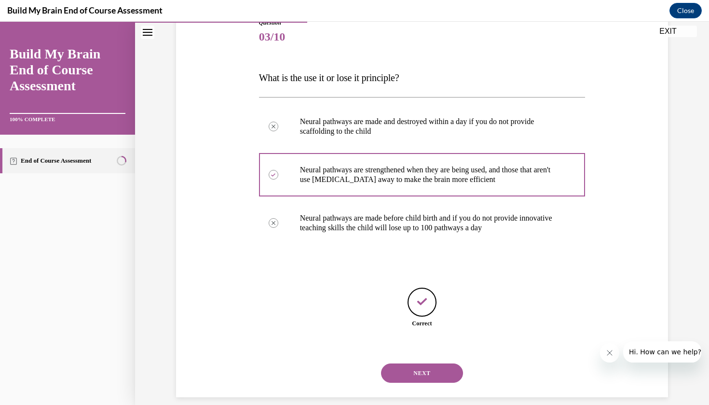
click at [415, 363] on button "NEXT" at bounding box center [422, 372] width 82 height 19
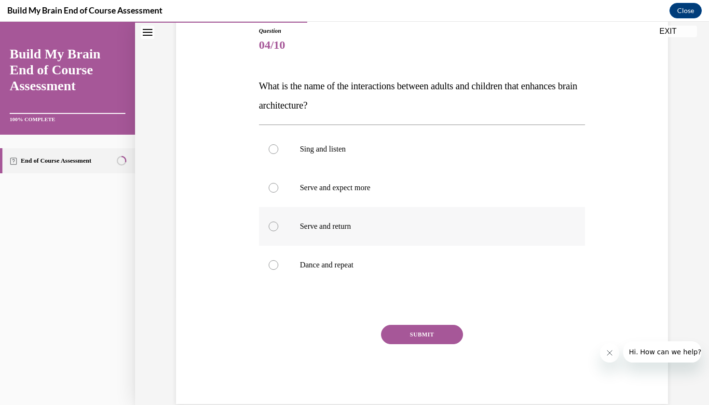
click at [389, 229] on p "Serve and return" at bounding box center [430, 226] width 261 height 10
click at [278, 229] on input "Serve and return" at bounding box center [274, 226] width 10 height 10
radio input "true"
click at [396, 335] on button "SUBMIT" at bounding box center [422, 334] width 82 height 19
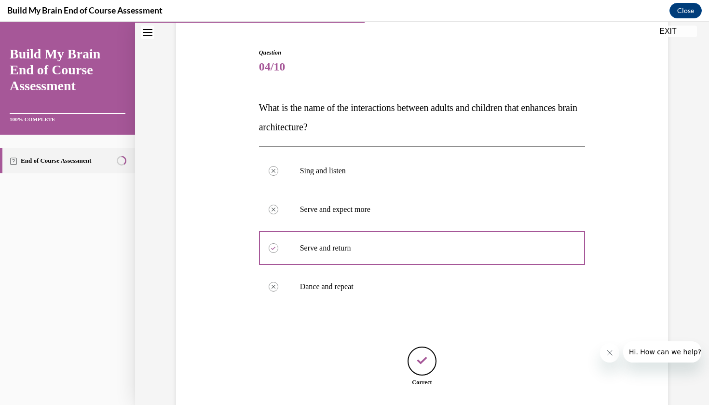
scroll to position [145, 0]
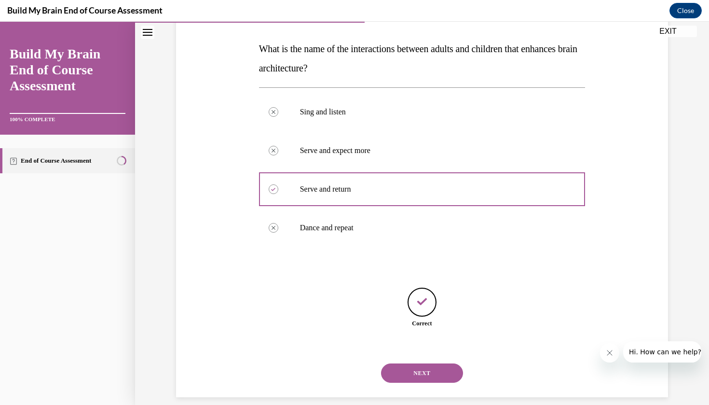
click at [411, 363] on button "NEXT" at bounding box center [422, 372] width 82 height 19
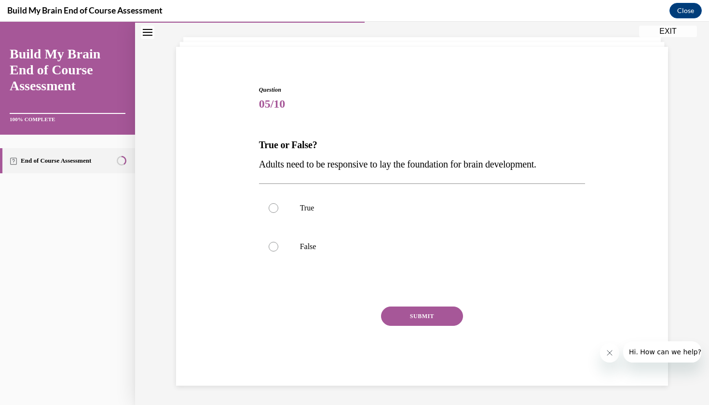
scroll to position [37, 0]
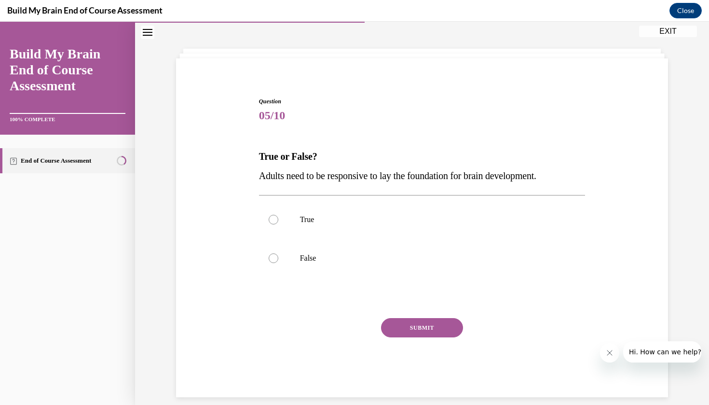
click at [380, 114] on span "05/10" at bounding box center [422, 115] width 327 height 19
click at [316, 119] on span "05/10" at bounding box center [422, 115] width 327 height 19
click at [271, 110] on span "05/10" at bounding box center [422, 115] width 327 height 19
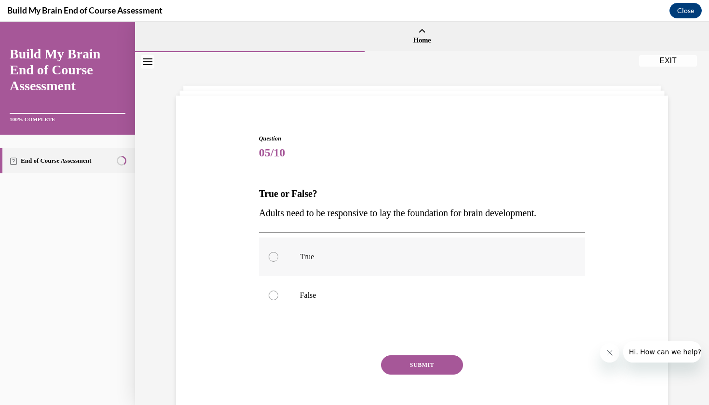
scroll to position [0, 0]
click at [274, 259] on div at bounding box center [274, 257] width 10 height 10
click at [274, 259] on input "True" at bounding box center [274, 257] width 10 height 10
radio input "true"
click at [401, 360] on button "SUBMIT" at bounding box center [422, 364] width 82 height 19
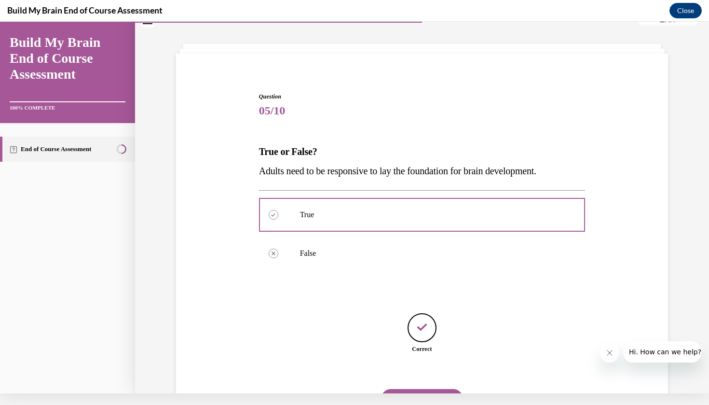
scroll to position [68, 0]
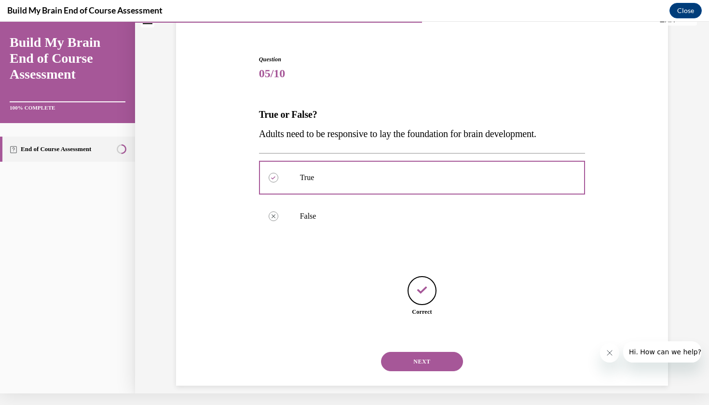
click at [405, 355] on button "NEXT" at bounding box center [422, 361] width 82 height 19
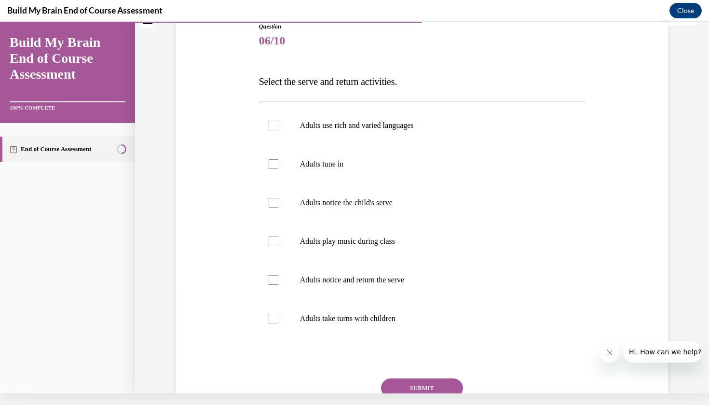
scroll to position [138, 0]
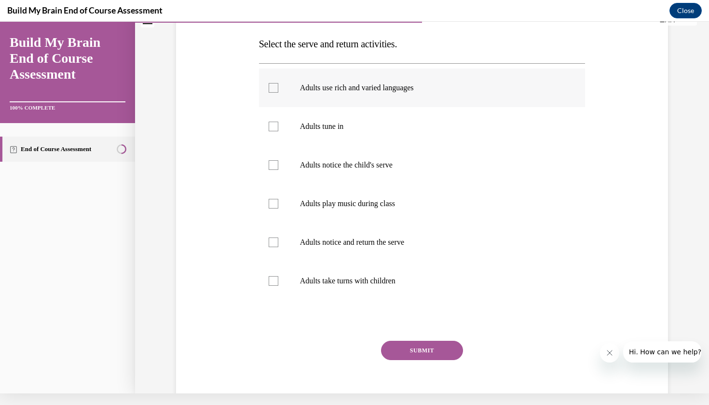
click at [379, 84] on p "Adults use rich and varied languages" at bounding box center [430, 88] width 261 height 10
click at [278, 84] on input "Adults use rich and varied languages" at bounding box center [274, 88] width 10 height 10
checkbox input "true"
click at [378, 120] on label "Adults tune in" at bounding box center [422, 126] width 327 height 39
click at [278, 122] on input "Adults tune in" at bounding box center [274, 127] width 10 height 10
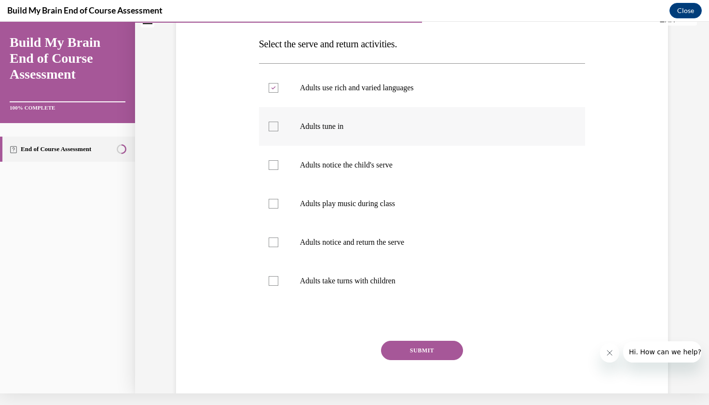
checkbox input "true"
click at [379, 162] on p "Adults notice the child's serve" at bounding box center [430, 165] width 261 height 10
click at [278, 162] on input "Adults notice the child's serve" at bounding box center [274, 165] width 10 height 10
checkbox input "true"
click at [379, 237] on label "Adults notice and return the serve" at bounding box center [422, 242] width 327 height 39
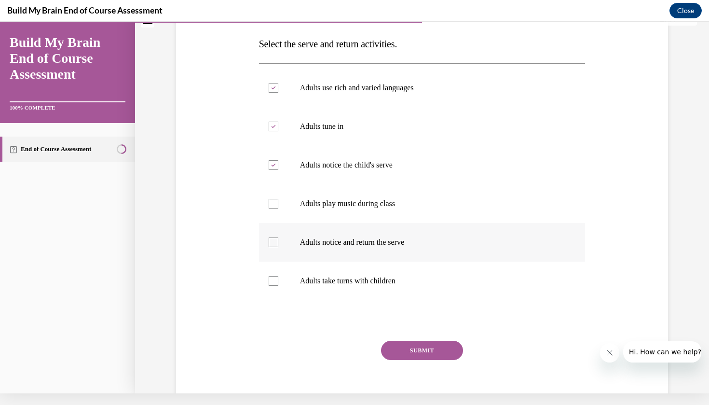
click at [278, 237] on input "Adults notice and return the serve" at bounding box center [274, 242] width 10 height 10
checkbox input "true"
click at [377, 275] on label "Adults take turns with children" at bounding box center [422, 280] width 327 height 39
click at [278, 276] on input "Adults take turns with children" at bounding box center [274, 281] width 10 height 10
checkbox input "true"
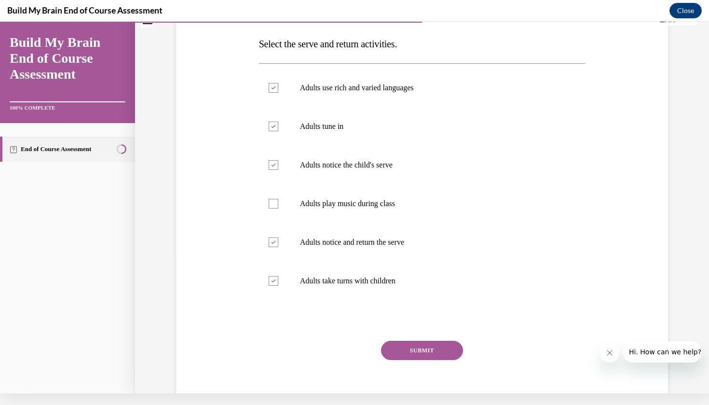
click at [405, 344] on button "SUBMIT" at bounding box center [422, 350] width 82 height 19
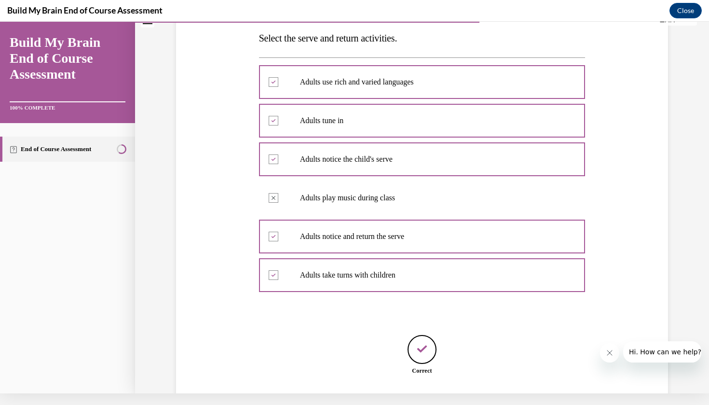
scroll to position [203, 0]
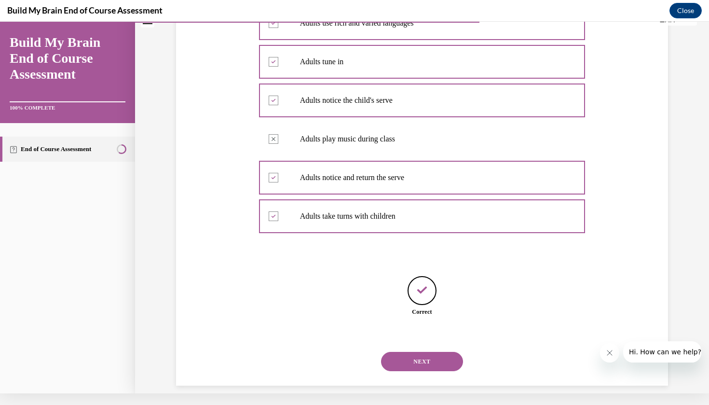
click at [411, 352] on button "NEXT" at bounding box center [422, 361] width 82 height 19
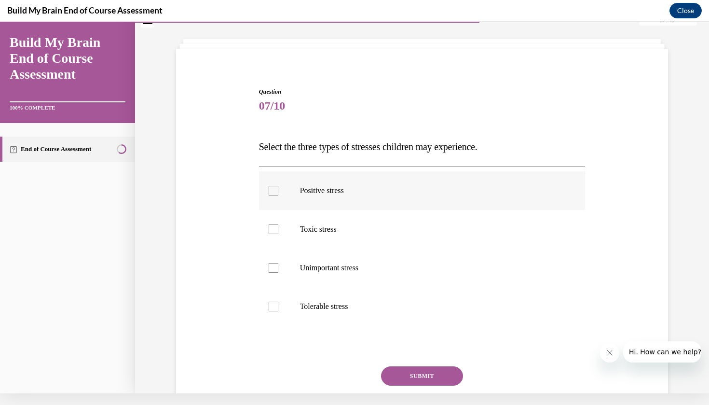
scroll to position [38, 0]
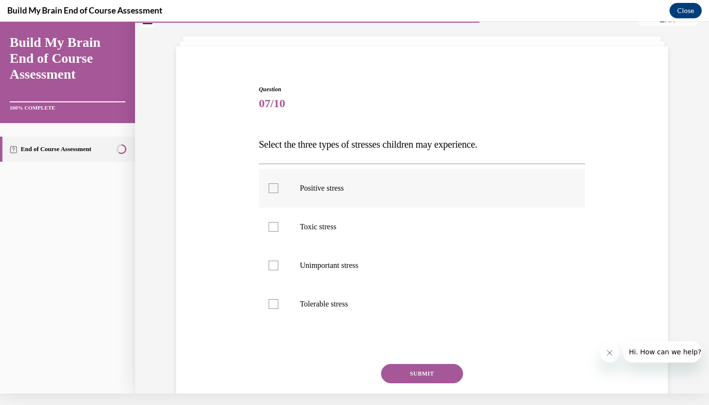
click at [390, 189] on p "Positive stress" at bounding box center [430, 188] width 261 height 10
click at [278, 189] on input "Positive stress" at bounding box center [274, 188] width 10 height 10
checkbox input "true"
click at [391, 231] on p "Toxic stress" at bounding box center [430, 227] width 261 height 10
click at [278, 231] on input "Toxic stress" at bounding box center [274, 227] width 10 height 10
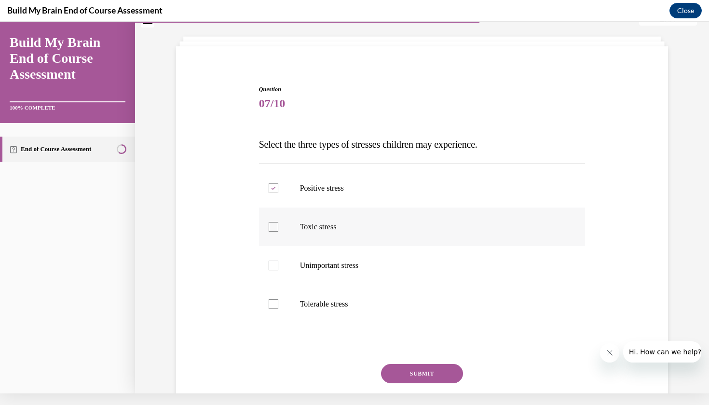
checkbox input "true"
click at [387, 305] on p "Tolerable stress" at bounding box center [430, 304] width 261 height 10
click at [278, 305] on input "Tolerable stress" at bounding box center [274, 304] width 10 height 10
checkbox input "true"
click at [398, 373] on button "SUBMIT" at bounding box center [422, 373] width 82 height 19
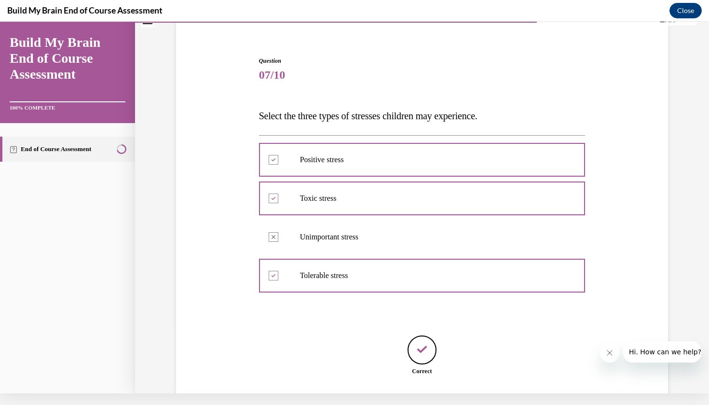
scroll to position [125, 0]
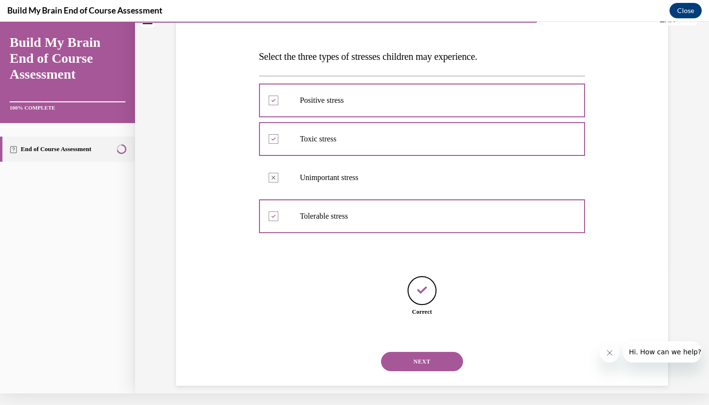
click at [421, 354] on button "NEXT" at bounding box center [422, 361] width 82 height 19
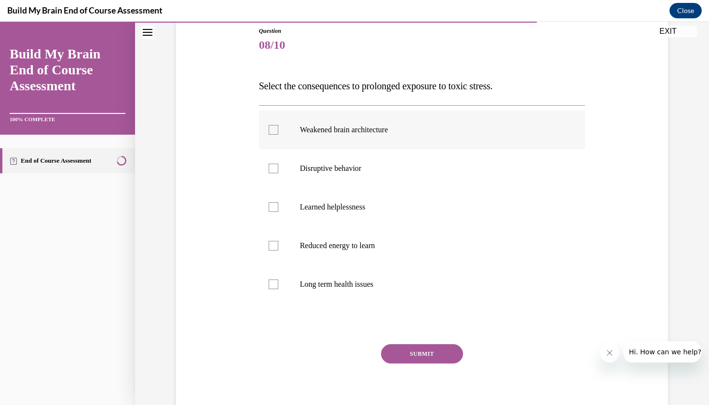
click at [371, 132] on p "Weakened brain architecture" at bounding box center [430, 130] width 261 height 10
click at [278, 132] on input "Weakened brain architecture" at bounding box center [274, 130] width 10 height 10
checkbox input "true"
click at [370, 158] on label "Disruptive behavior" at bounding box center [422, 168] width 327 height 39
click at [278, 164] on input "Disruptive behavior" at bounding box center [274, 169] width 10 height 10
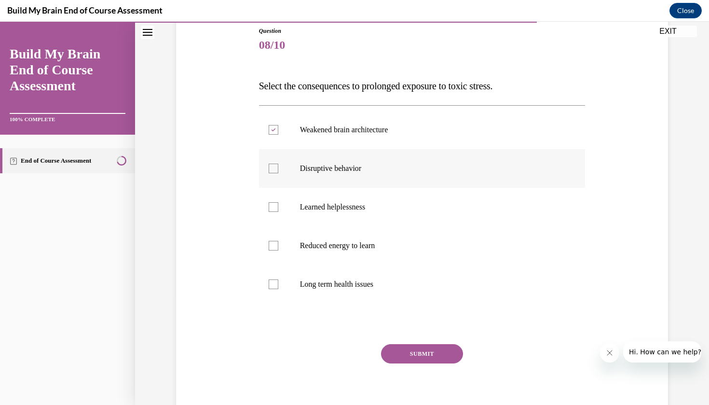
checkbox input "true"
click at [363, 241] on p "Reduced energy to learn" at bounding box center [430, 246] width 261 height 10
click at [278, 241] on input "Reduced energy to learn" at bounding box center [274, 246] width 10 height 10
checkbox input "true"
click at [363, 276] on label "Long term health issues" at bounding box center [422, 284] width 327 height 39
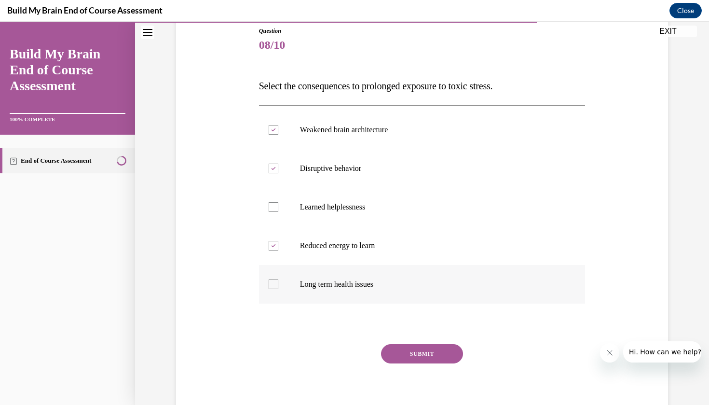
click at [278, 279] on input "Long term health issues" at bounding box center [274, 284] width 10 height 10
checkbox input "true"
click at [412, 353] on button "SUBMIT" at bounding box center [422, 353] width 82 height 19
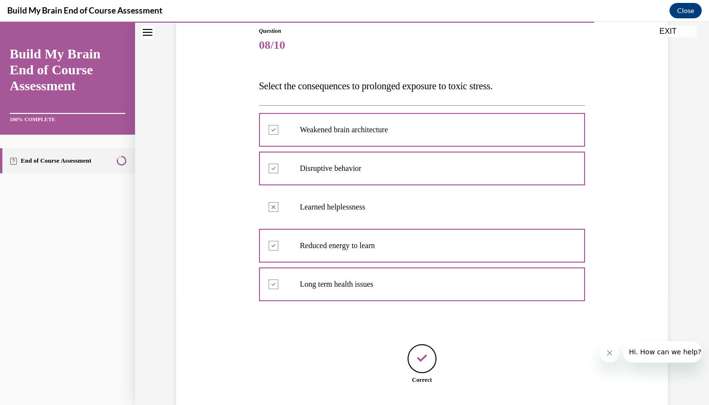
scroll to position [12, 0]
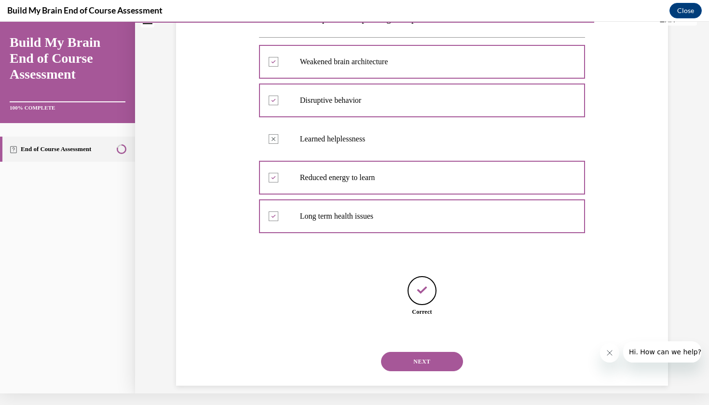
click at [410, 352] on button "NEXT" at bounding box center [422, 361] width 82 height 19
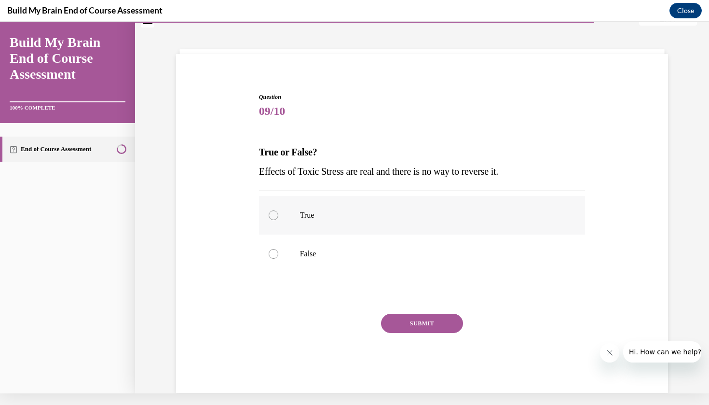
click at [361, 209] on label "True" at bounding box center [422, 215] width 327 height 39
click at [278, 210] on input "True" at bounding box center [274, 215] width 10 height 10
radio input "true"
click at [400, 319] on button "SUBMIT" at bounding box center [422, 323] width 82 height 19
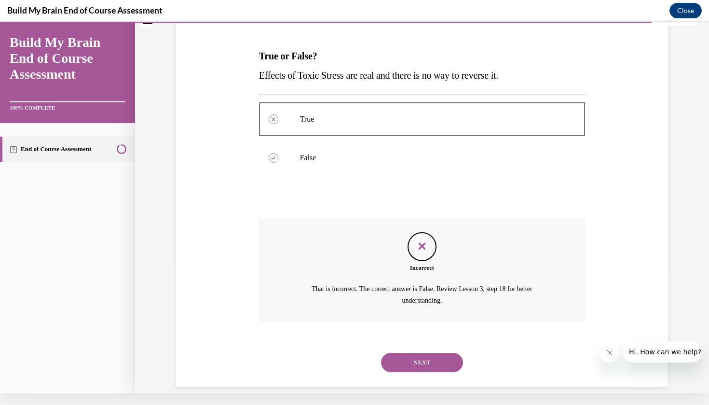
click at [409, 353] on button "NEXT" at bounding box center [422, 362] width 82 height 19
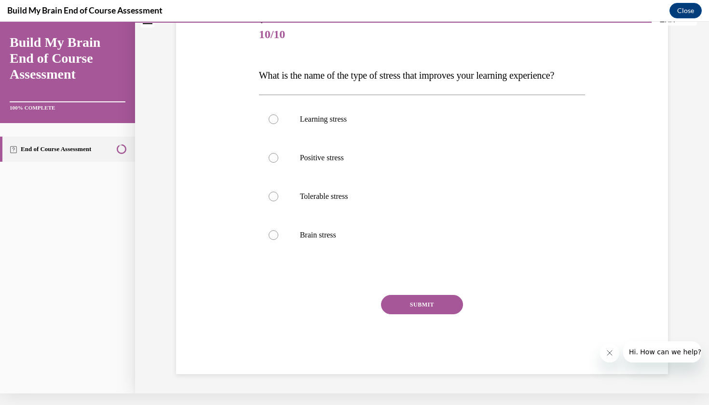
scroll to position [0, 0]
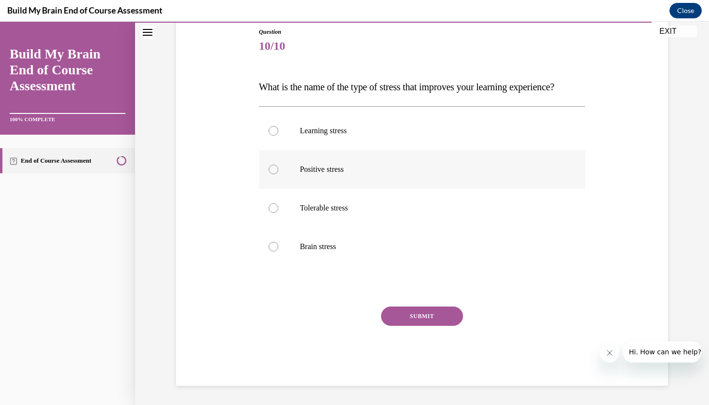
click at [383, 189] on label "Positive stress" at bounding box center [422, 169] width 327 height 39
click at [278, 174] on input "Positive stress" at bounding box center [274, 170] width 10 height 10
radio input "true"
click at [409, 326] on button "SUBMIT" at bounding box center [422, 315] width 82 height 19
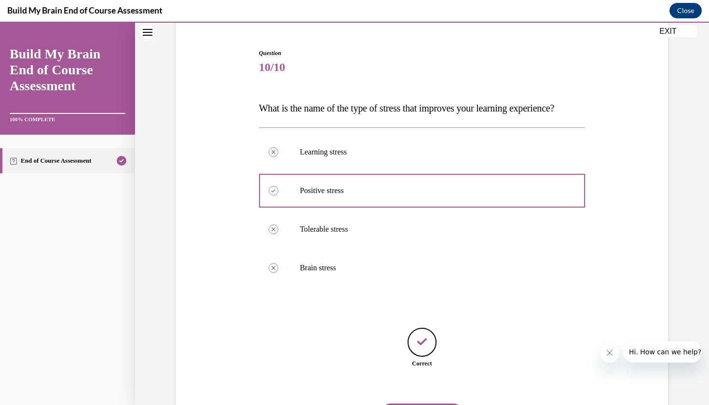
scroll to position [145, 0]
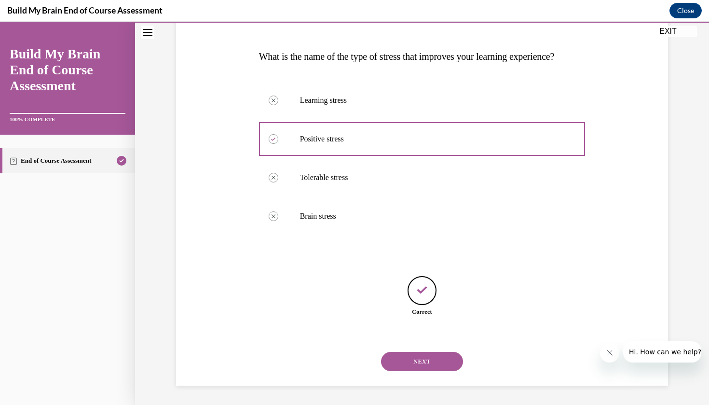
click at [420, 358] on button "NEXT" at bounding box center [422, 361] width 82 height 19
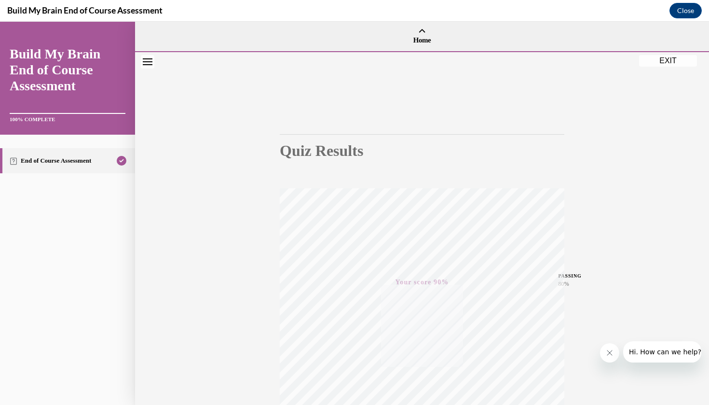
scroll to position [0, 0]
click at [651, 61] on button "EXIT" at bounding box center [668, 61] width 58 height 12
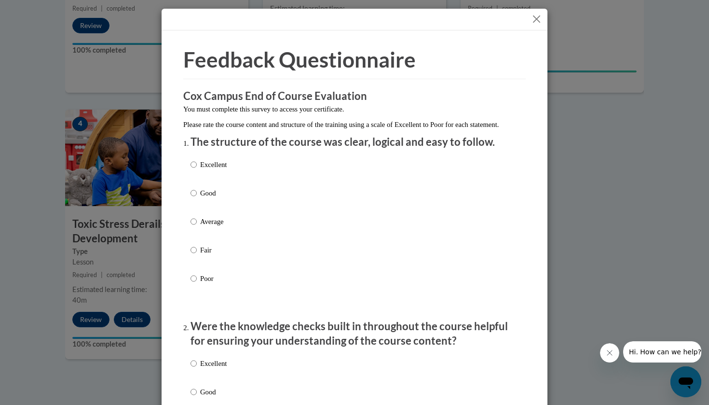
scroll to position [18, 0]
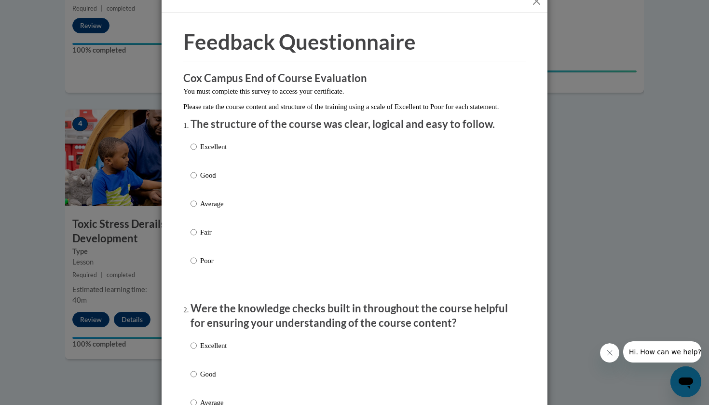
click at [193, 180] on input "Good" at bounding box center [194, 175] width 6 height 11
radio input "true"
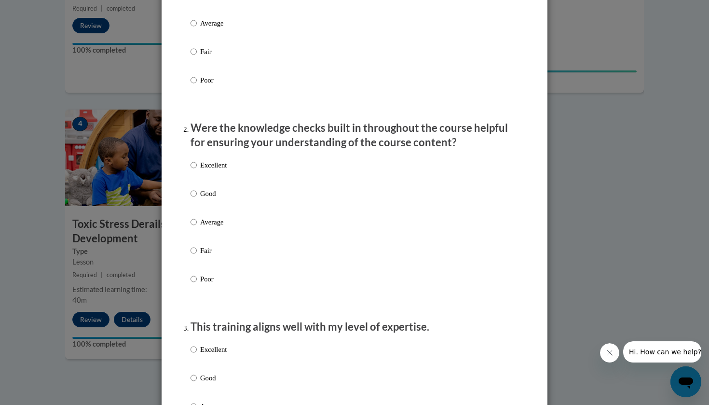
scroll to position [219, 0]
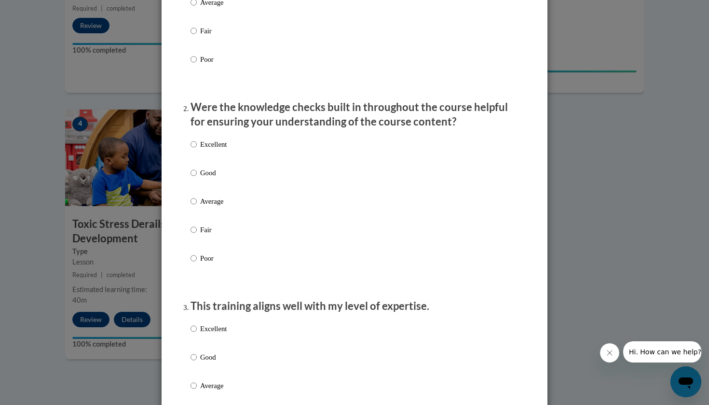
click at [193, 178] on input "Good" at bounding box center [194, 172] width 6 height 11
radio input "true"
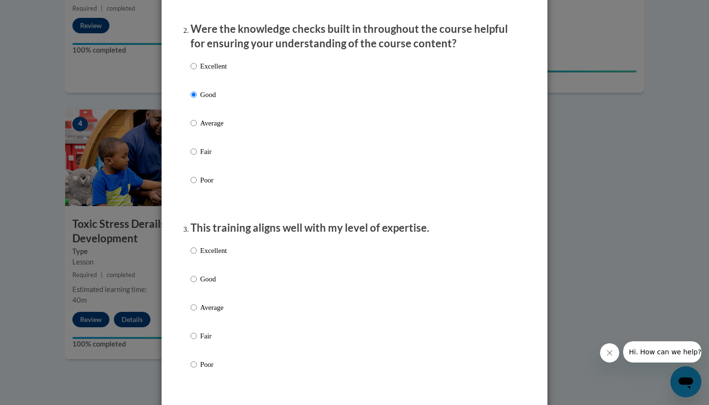
scroll to position [363, 0]
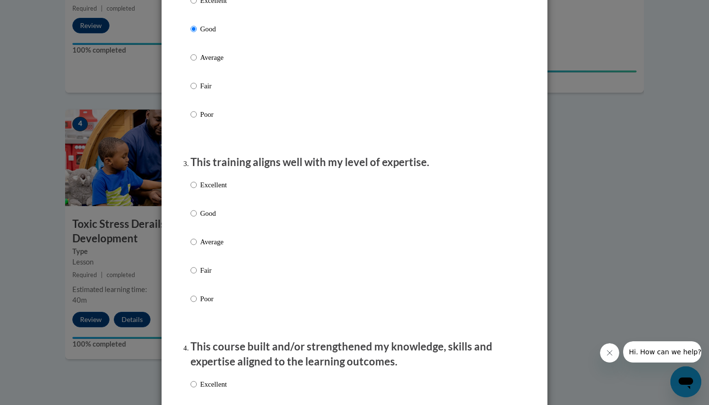
click at [196, 218] on label "Good" at bounding box center [209, 221] width 36 height 26
click at [196, 218] on input "Good" at bounding box center [194, 213] width 6 height 11
radio input "true"
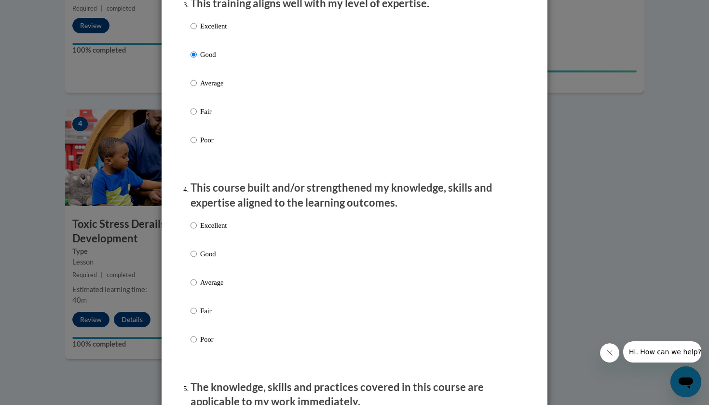
scroll to position [673, 0]
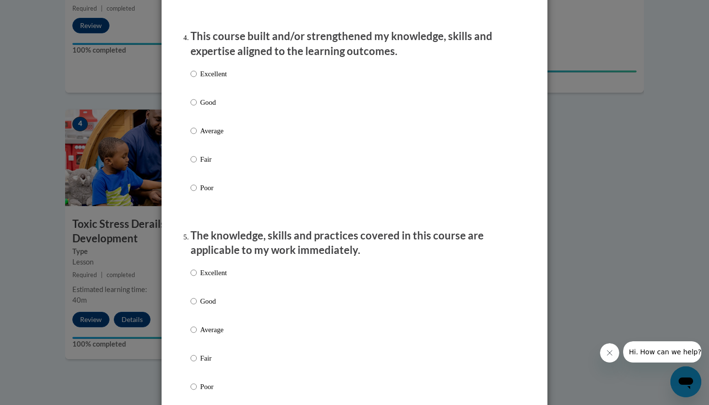
click at [193, 106] on input "Good" at bounding box center [194, 102] width 6 height 11
radio input "true"
click at [193, 306] on input "Good" at bounding box center [194, 301] width 6 height 11
radio input "true"
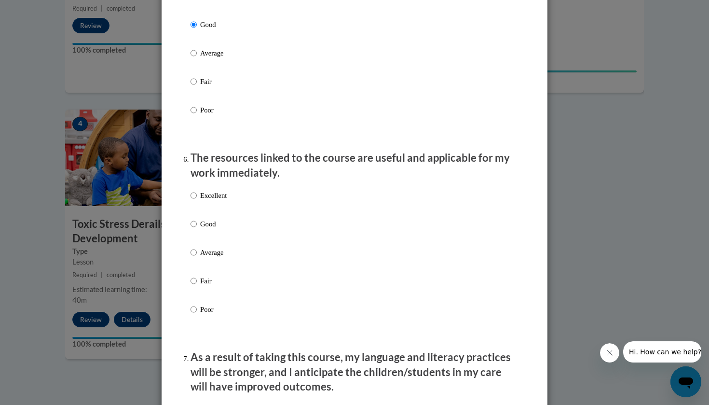
scroll to position [951, 0]
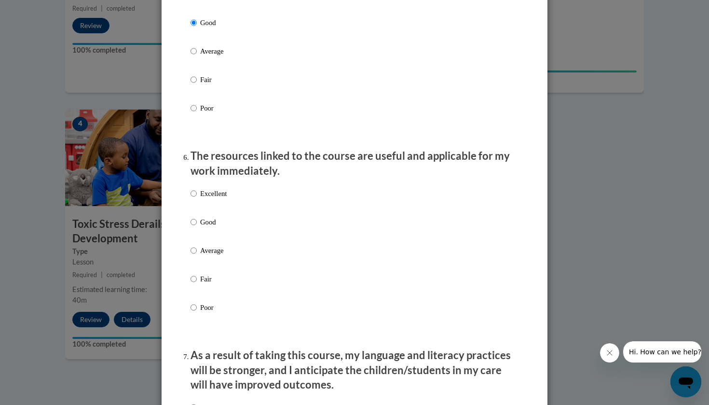
click at [195, 224] on input "Good" at bounding box center [194, 222] width 6 height 11
radio input "true"
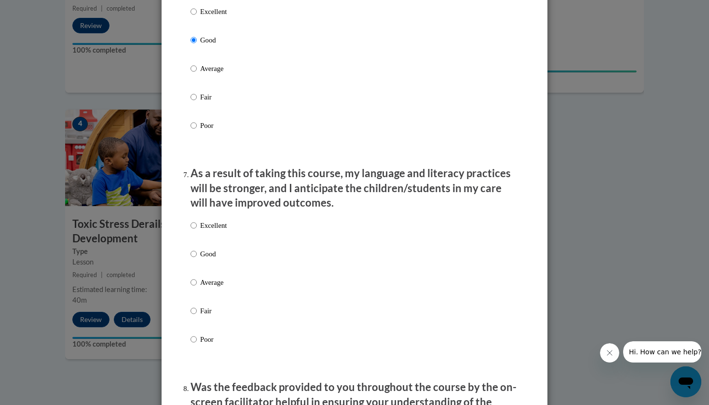
scroll to position [1140, 0]
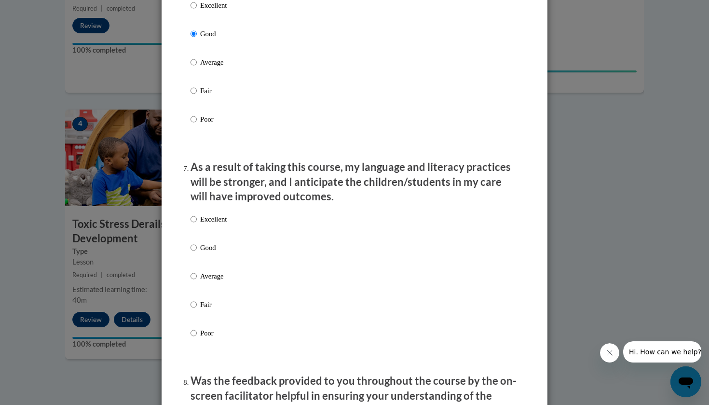
click at [191, 252] on input "Good" at bounding box center [194, 247] width 6 height 11
radio input "true"
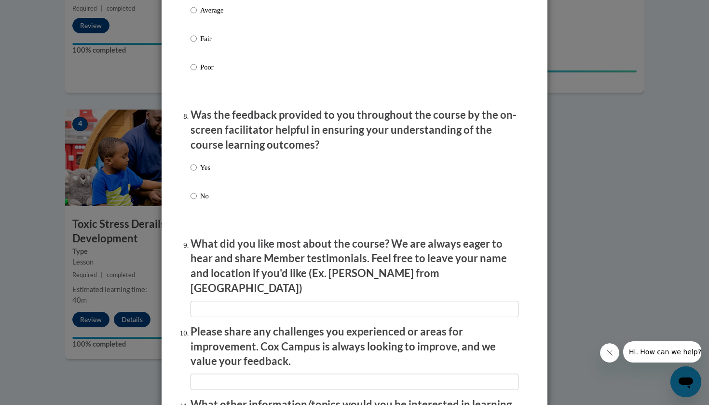
scroll to position [1415, 0]
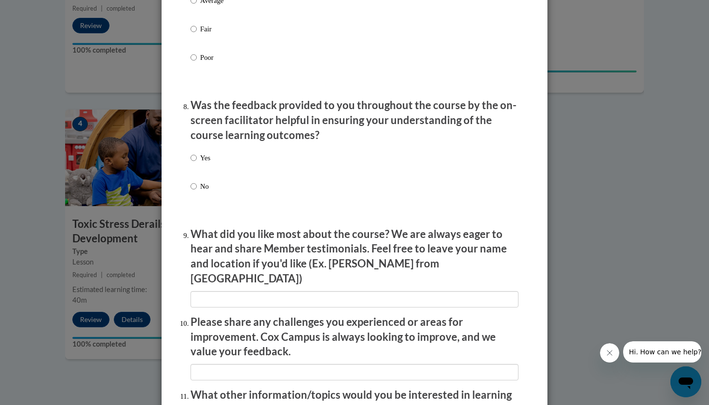
click at [193, 159] on input "Yes" at bounding box center [194, 157] width 6 height 11
radio input "true"
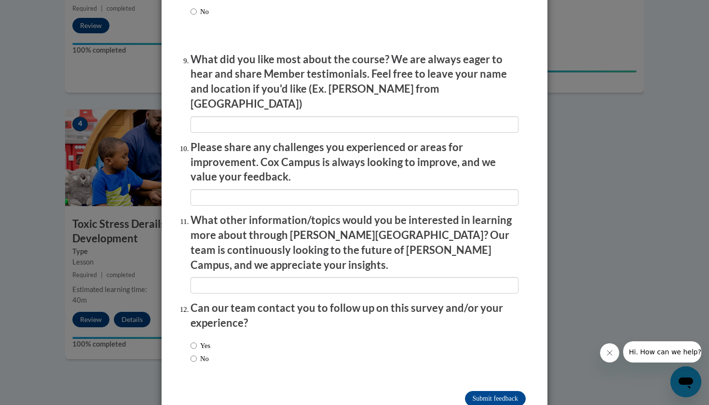
scroll to position [1589, 0]
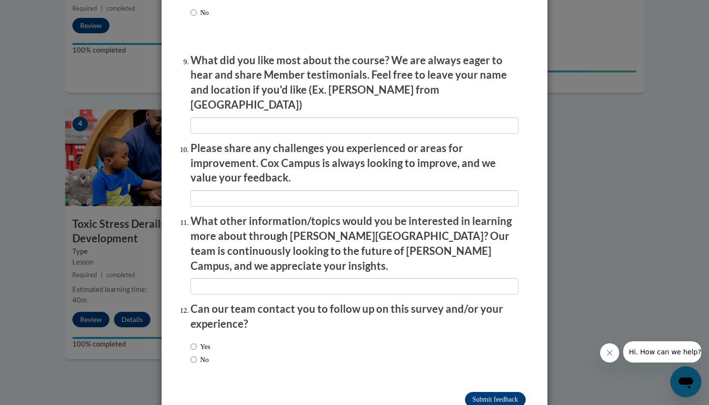
click at [471, 392] on input "Submit feedback" at bounding box center [495, 399] width 61 height 15
